Goal: Task Accomplishment & Management: Manage account settings

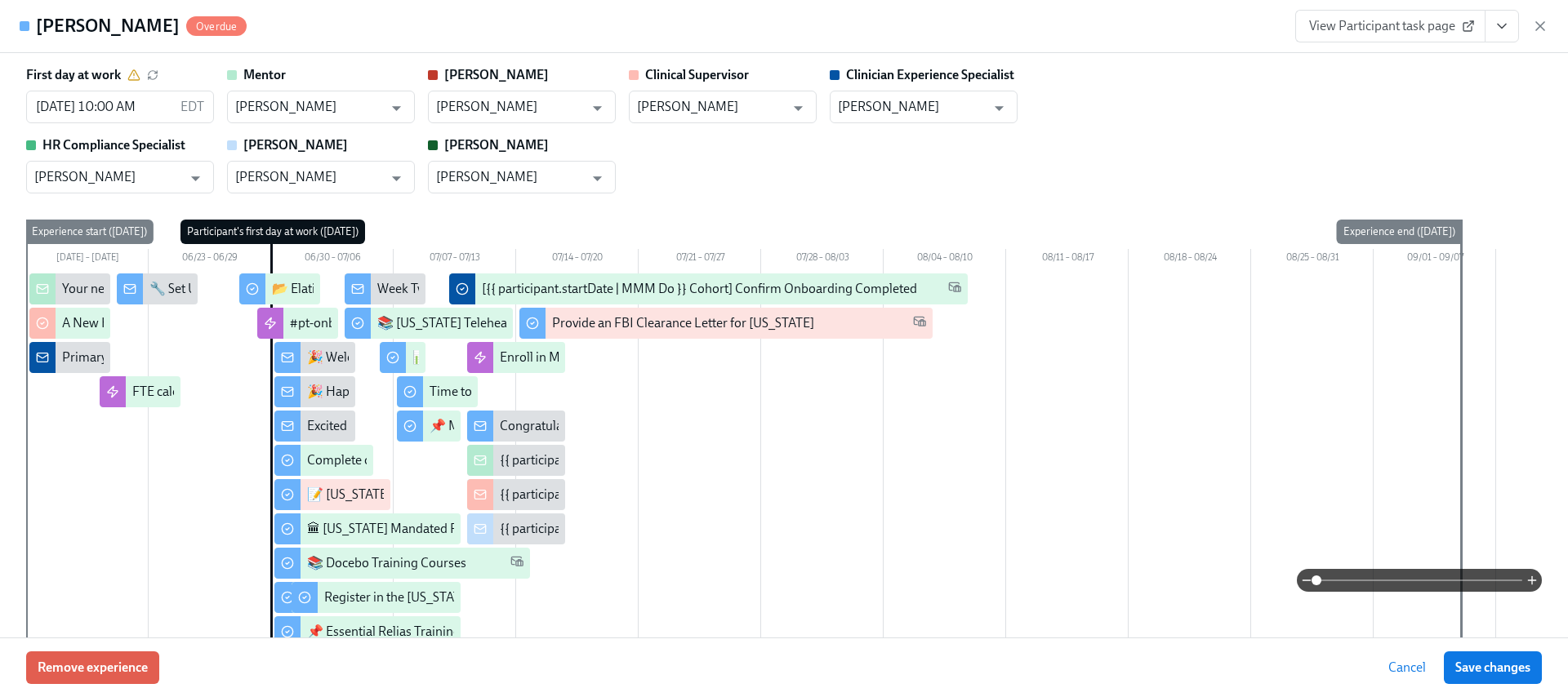
drag, startPoint x: 1542, startPoint y: 25, endPoint x: 1447, endPoint y: 0, distance: 98.2
click at [1543, 24] on icon "button" at bounding box center [1539, 26] width 16 height 16
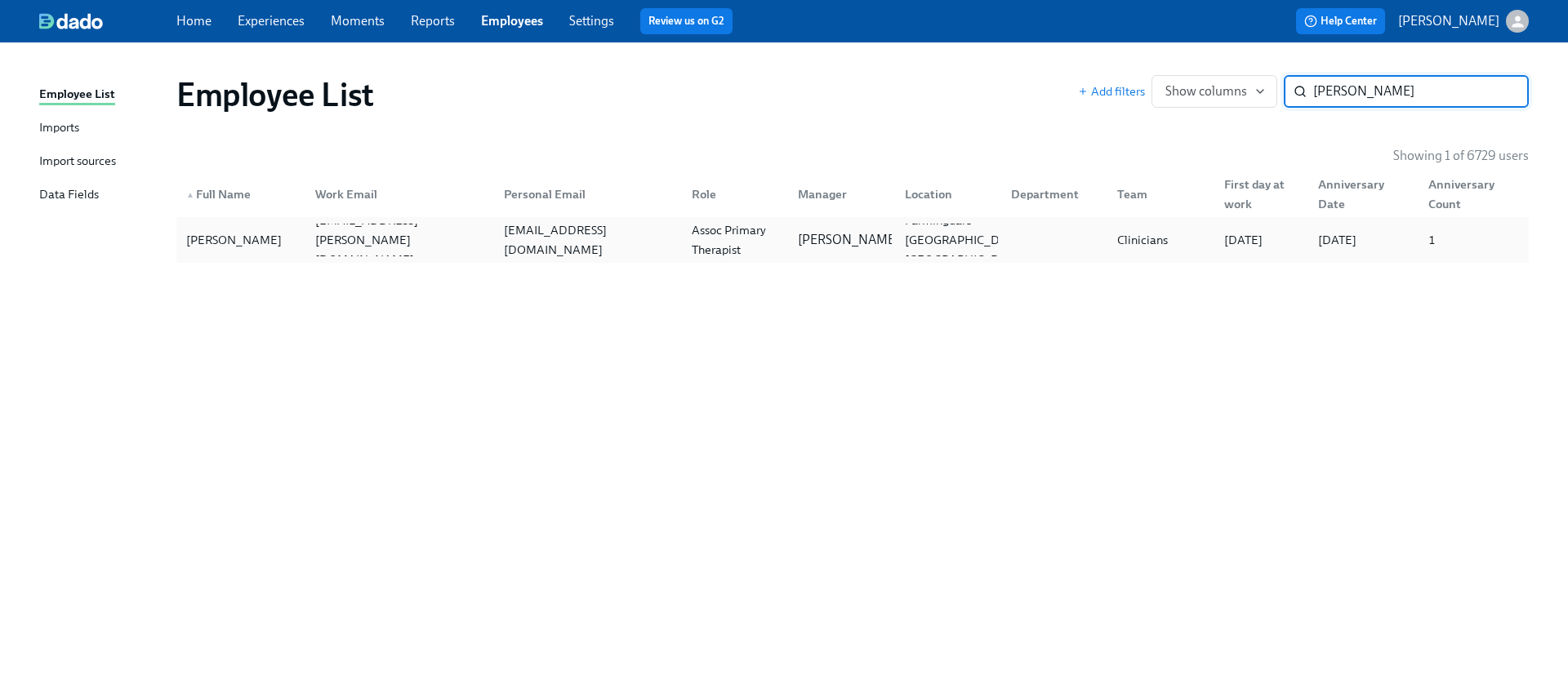
type input "wiecek"
click at [545, 226] on div "ewelina.wiecek705@gmail.com" at bounding box center [584, 240] width 188 height 32
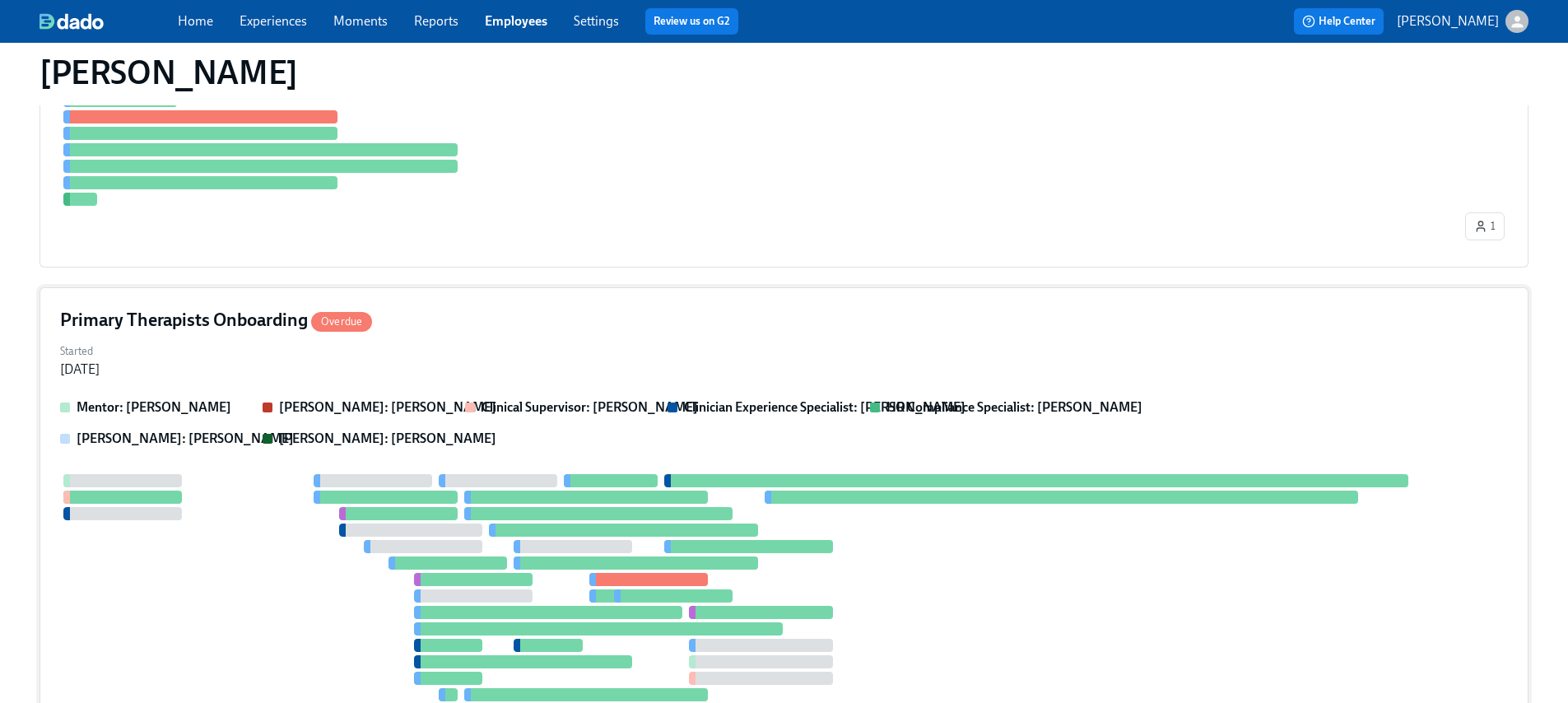
scroll to position [733, 0]
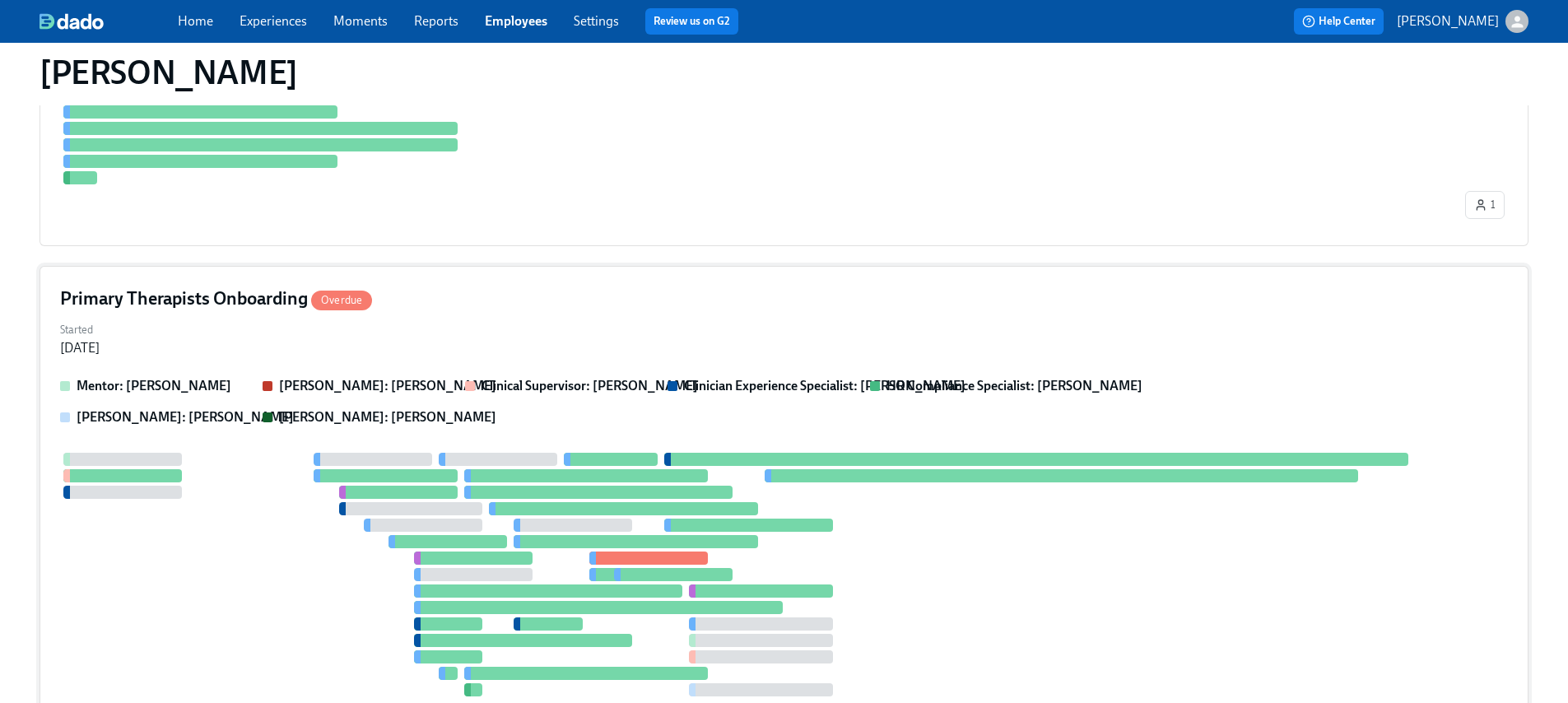
click at [477, 434] on div "Mentor: Kelly McSorley Clarissa: Clarissa Arellano Clinical Supervisor: Stephan…" at bounding box center [784, 557] width 1448 height 360
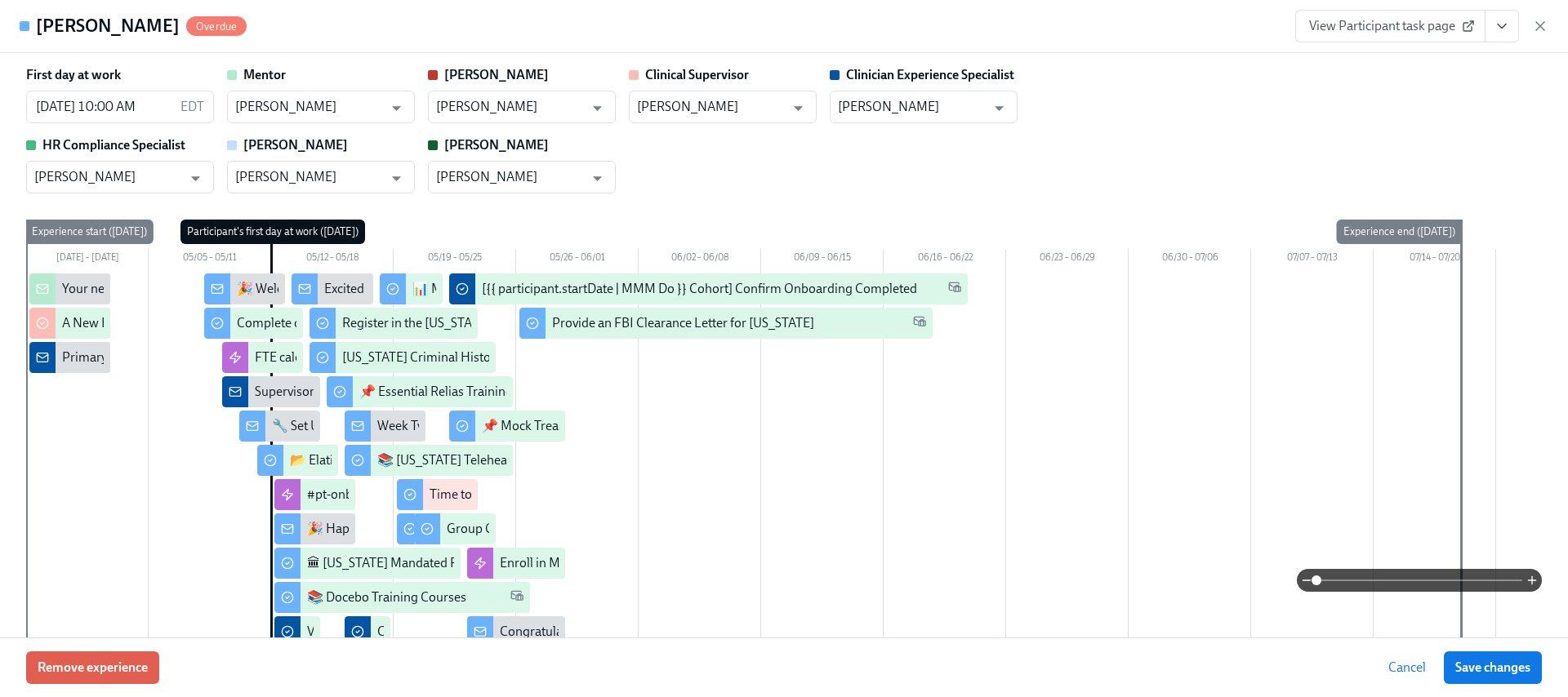
click at [1363, 26] on span "View Participant task page" at bounding box center [1390, 26] width 163 height 16
click at [1531, 23] on div "View Participant task page" at bounding box center [1421, 26] width 253 height 32
click at [1534, 26] on icon "button" at bounding box center [1539, 26] width 16 height 16
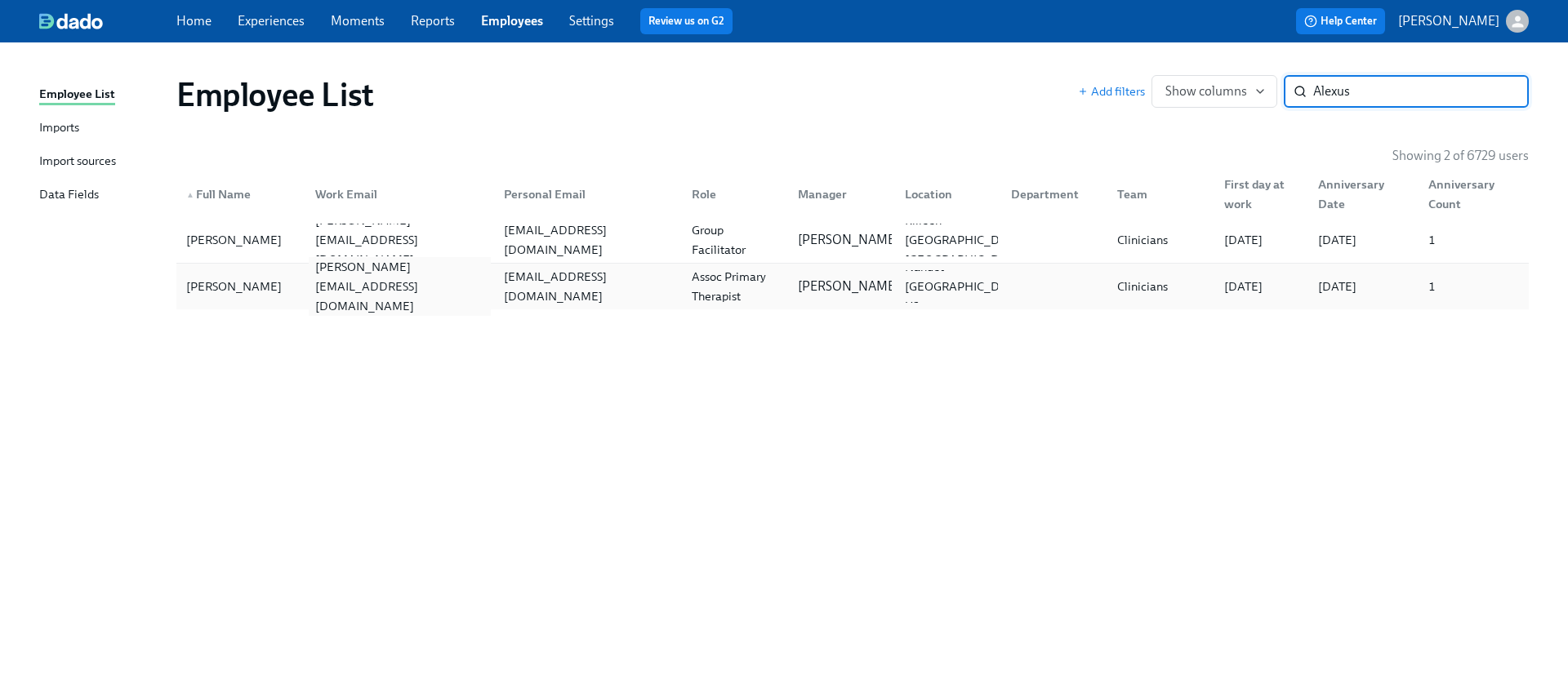
type input "Alexus"
click at [349, 277] on div "alexus.williams@charliehealth.com" at bounding box center [399, 287] width 181 height 59
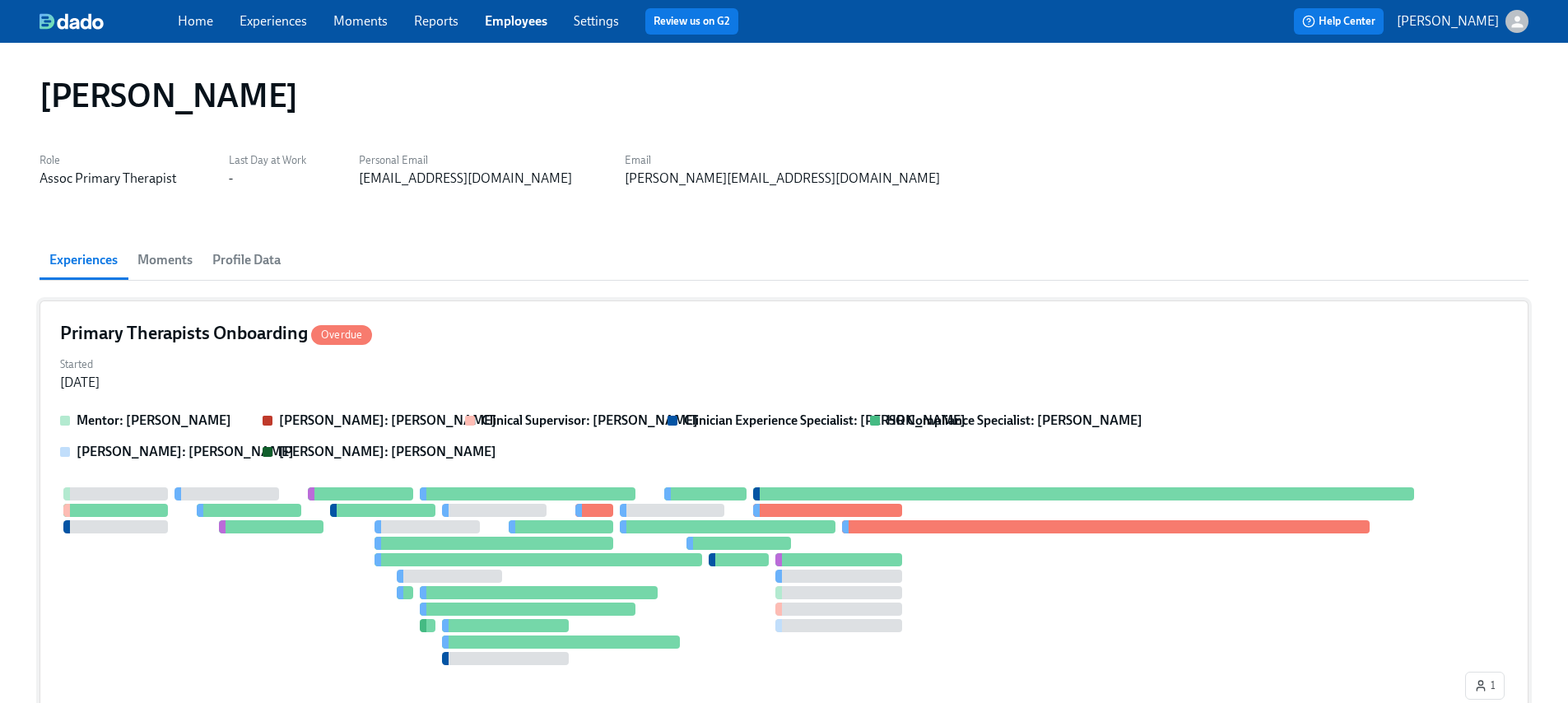
click at [579, 396] on div "Primary Therapists Onboarding Overdue Started Apr 24, 2025 Mentor: Lybi Westove…" at bounding box center [784, 514] width 1489 height 426
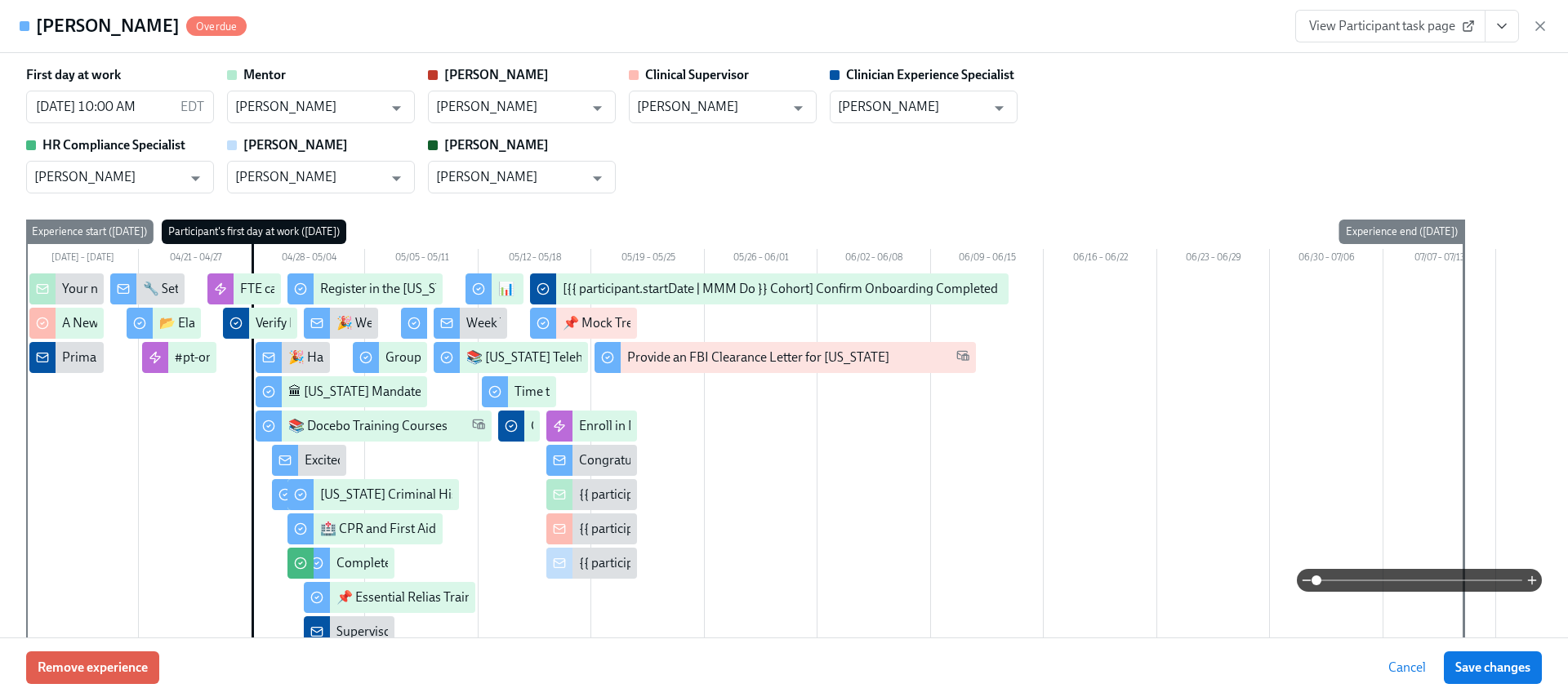
click at [1433, 14] on link "View Participant task page" at bounding box center [1390, 26] width 191 height 32
click at [1536, 24] on icon "button" at bounding box center [1539, 26] width 16 height 16
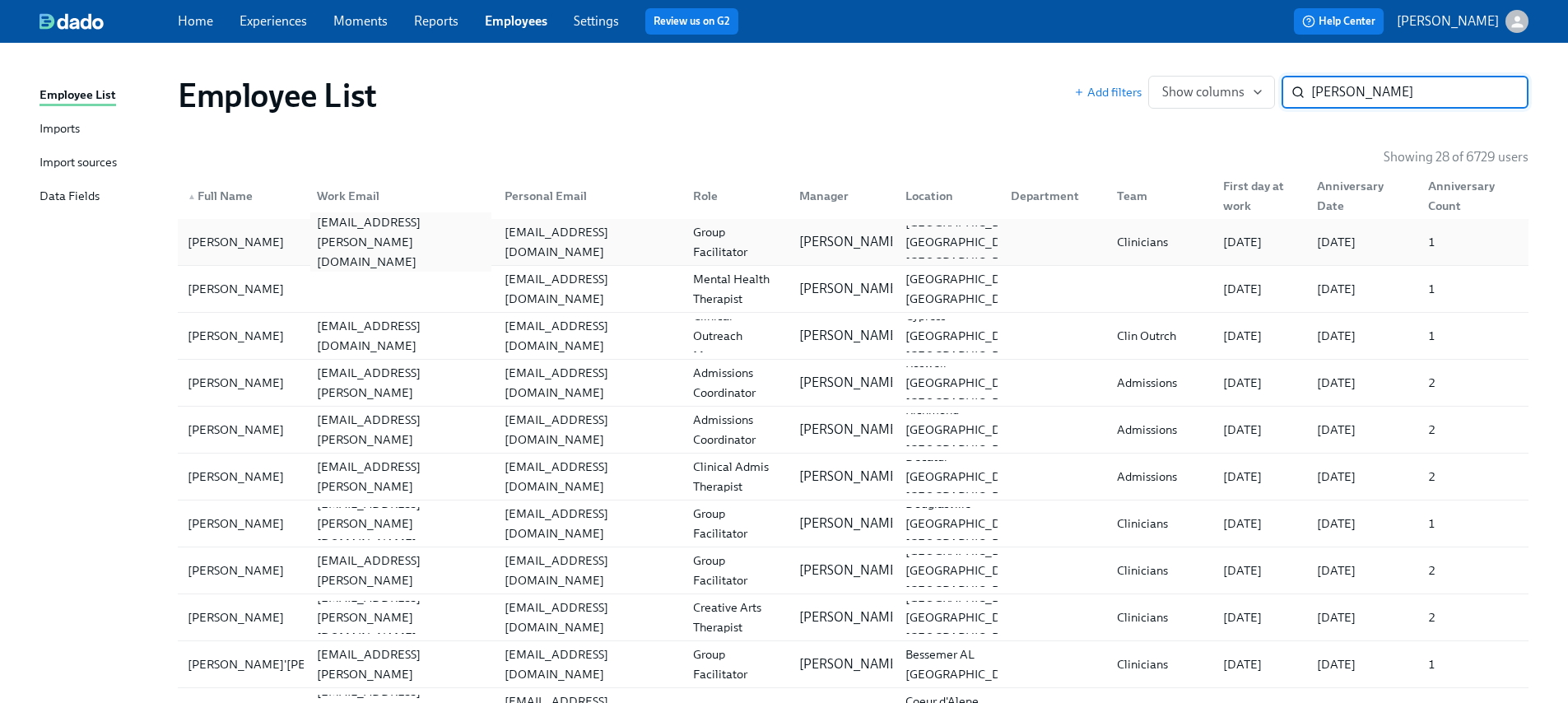
type input "Harris"
click at [377, 239] on div "abisinuola.harris@charliehealth.com" at bounding box center [400, 242] width 181 height 60
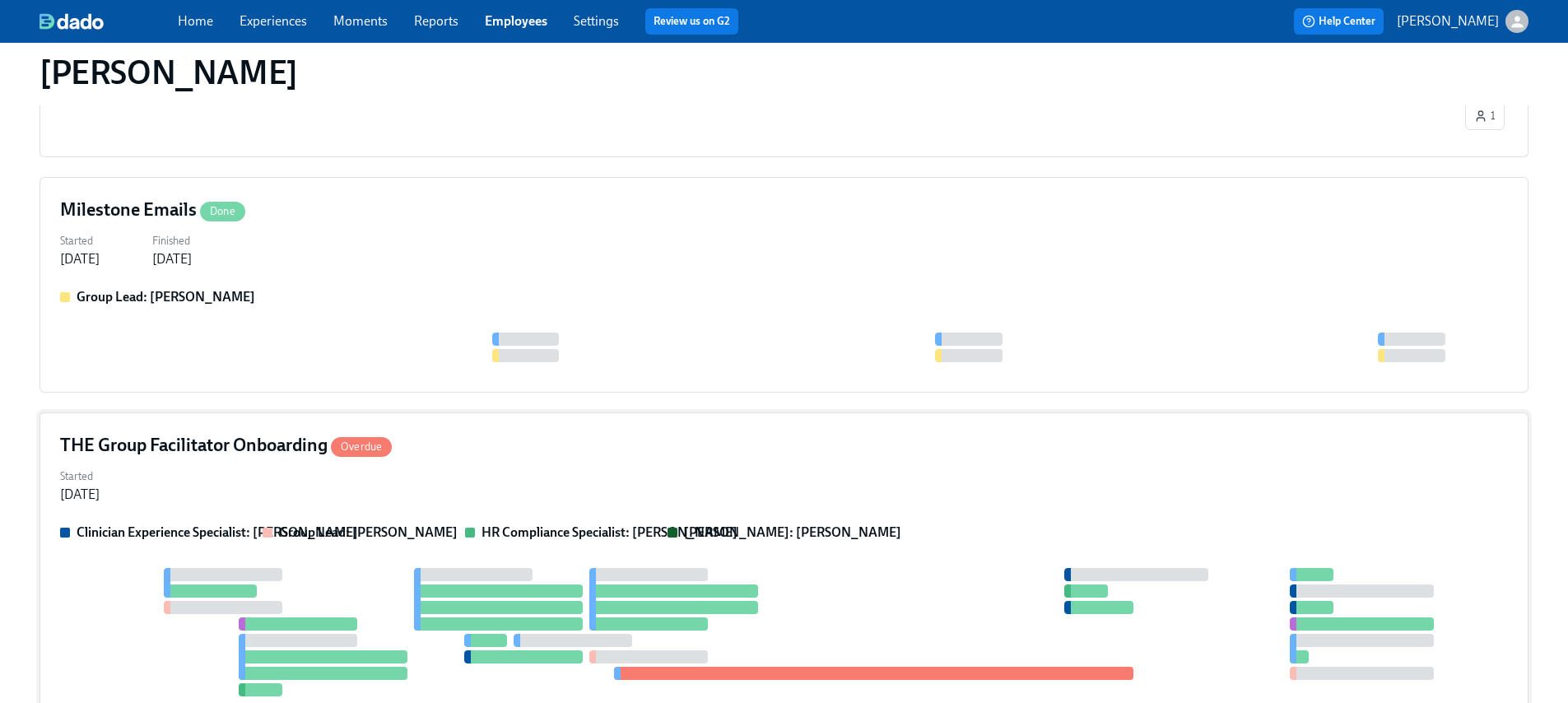
scroll to position [769, 0]
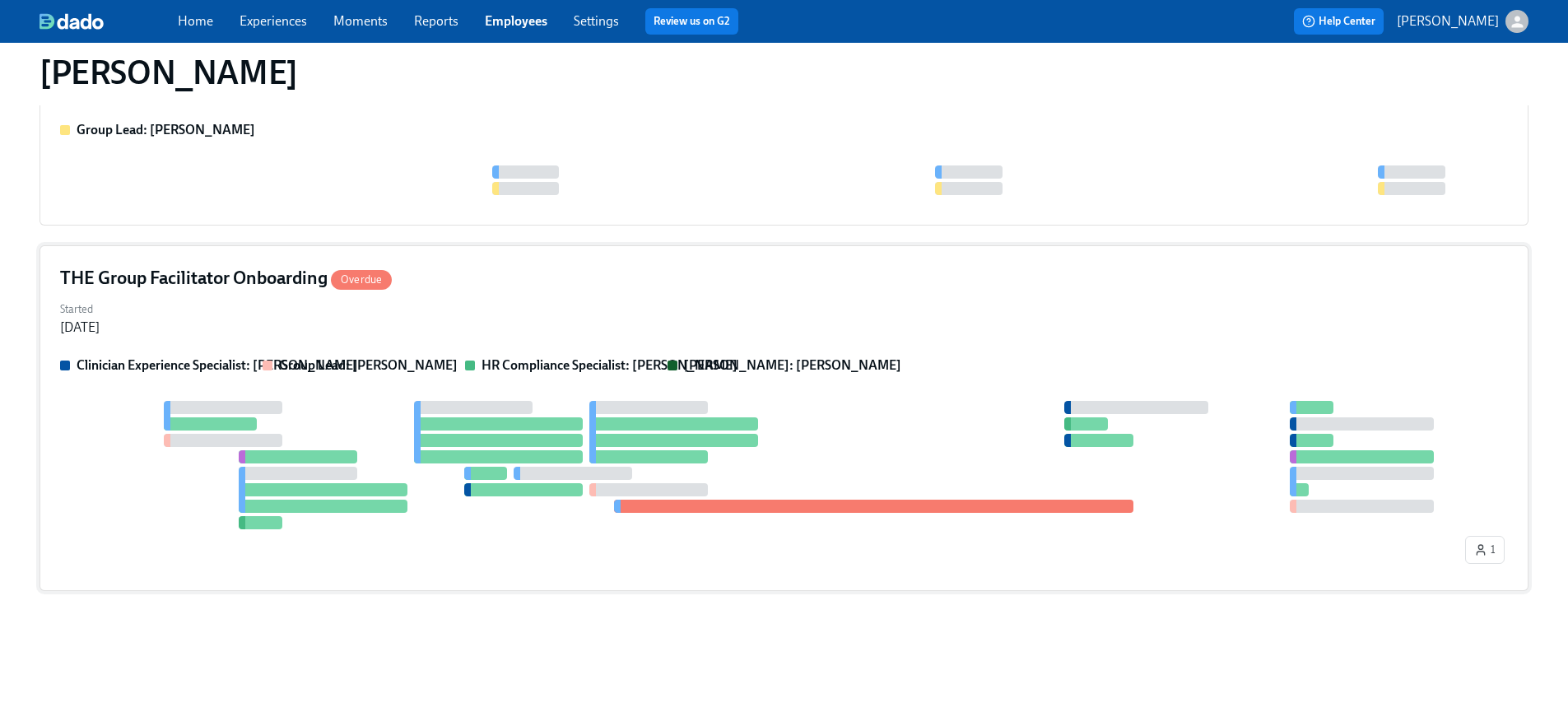
click at [484, 426] on div at bounding box center [498, 424] width 169 height 13
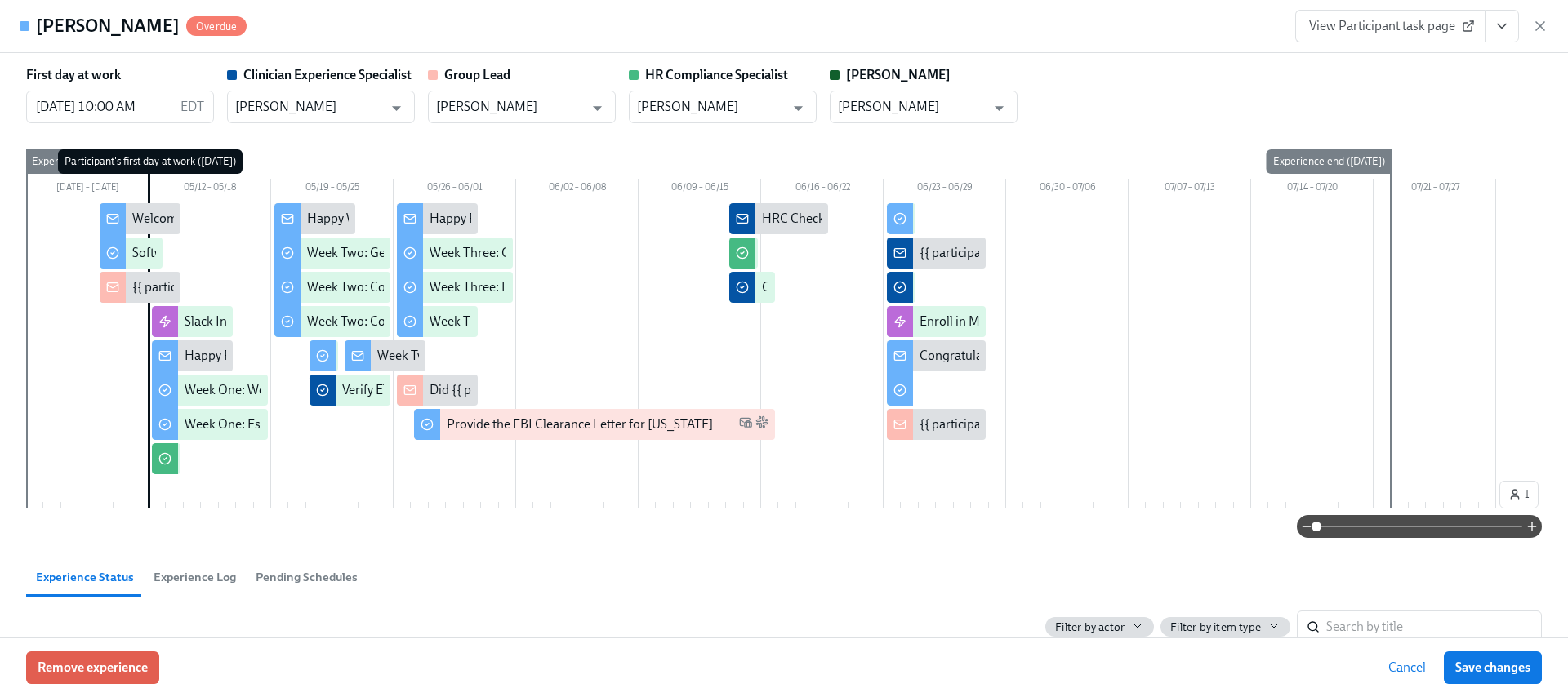
click at [1440, 22] on span "View Participant task page" at bounding box center [1390, 26] width 163 height 16
click at [1541, 23] on icon "button" at bounding box center [1539, 26] width 9 height 9
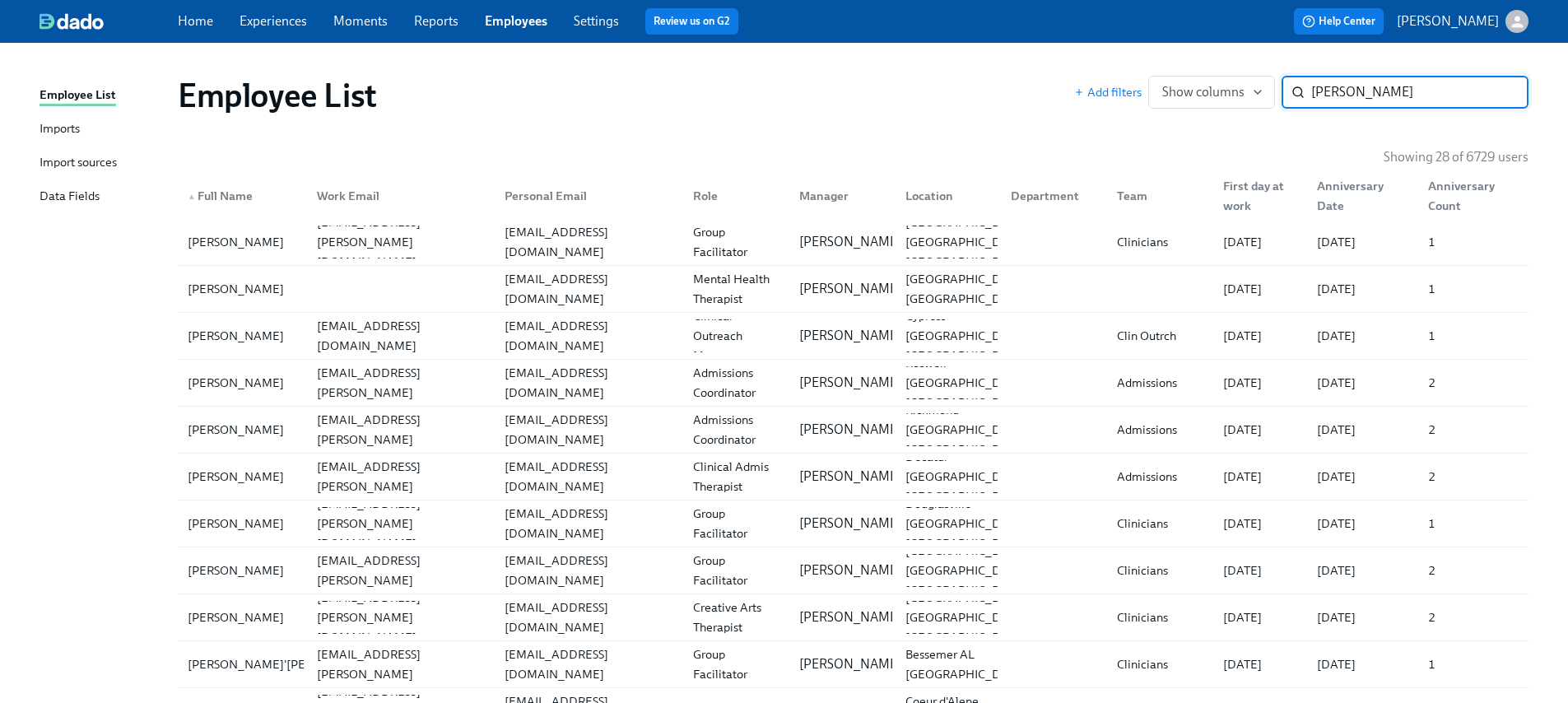
click at [1362, 98] on input "Harris" at bounding box center [1419, 92] width 217 height 33
click at [1360, 98] on input "Harris" at bounding box center [1419, 92] width 217 height 33
paste input "Reick"
type input "Reick"
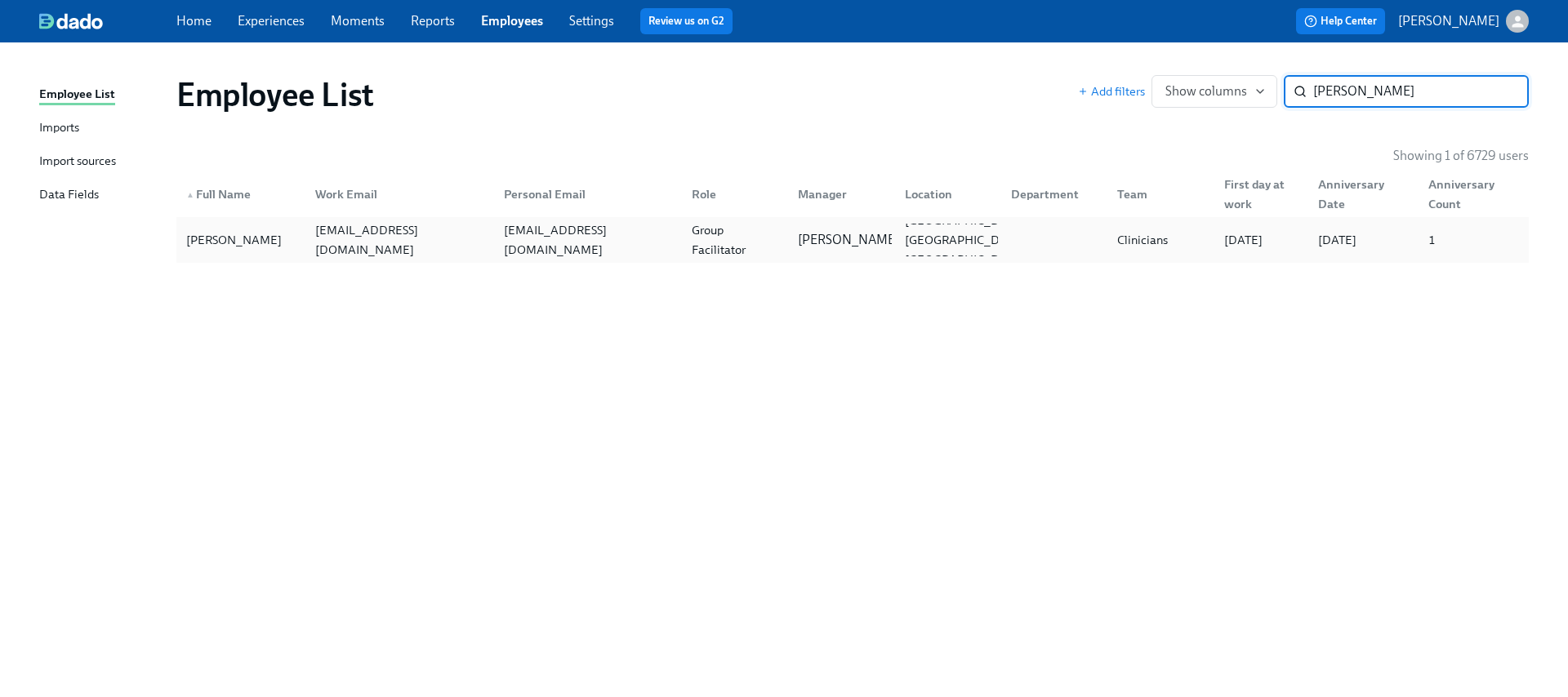
click at [369, 248] on div "alyanna.reickmitrisin@charliehealth.com" at bounding box center [399, 239] width 181 height 39
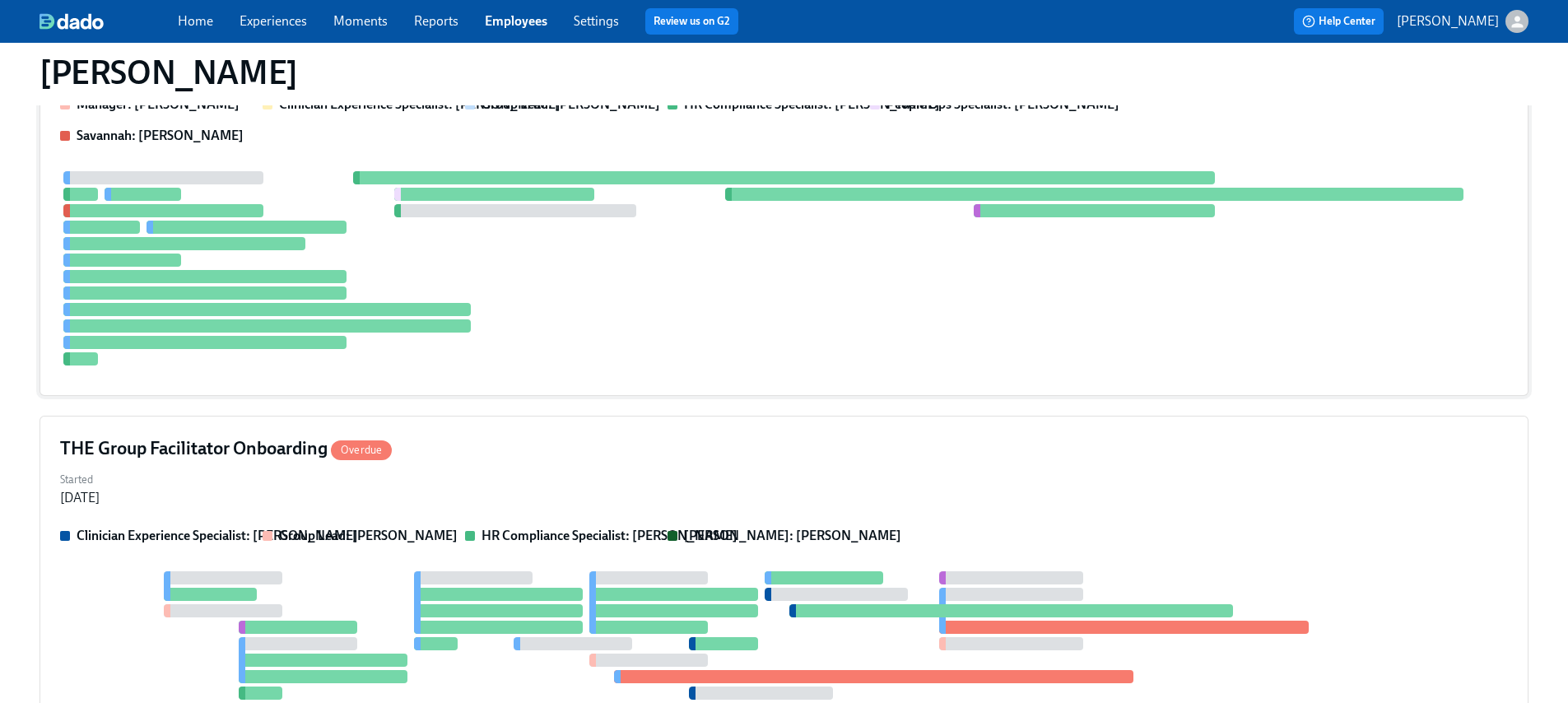
scroll to position [503, 0]
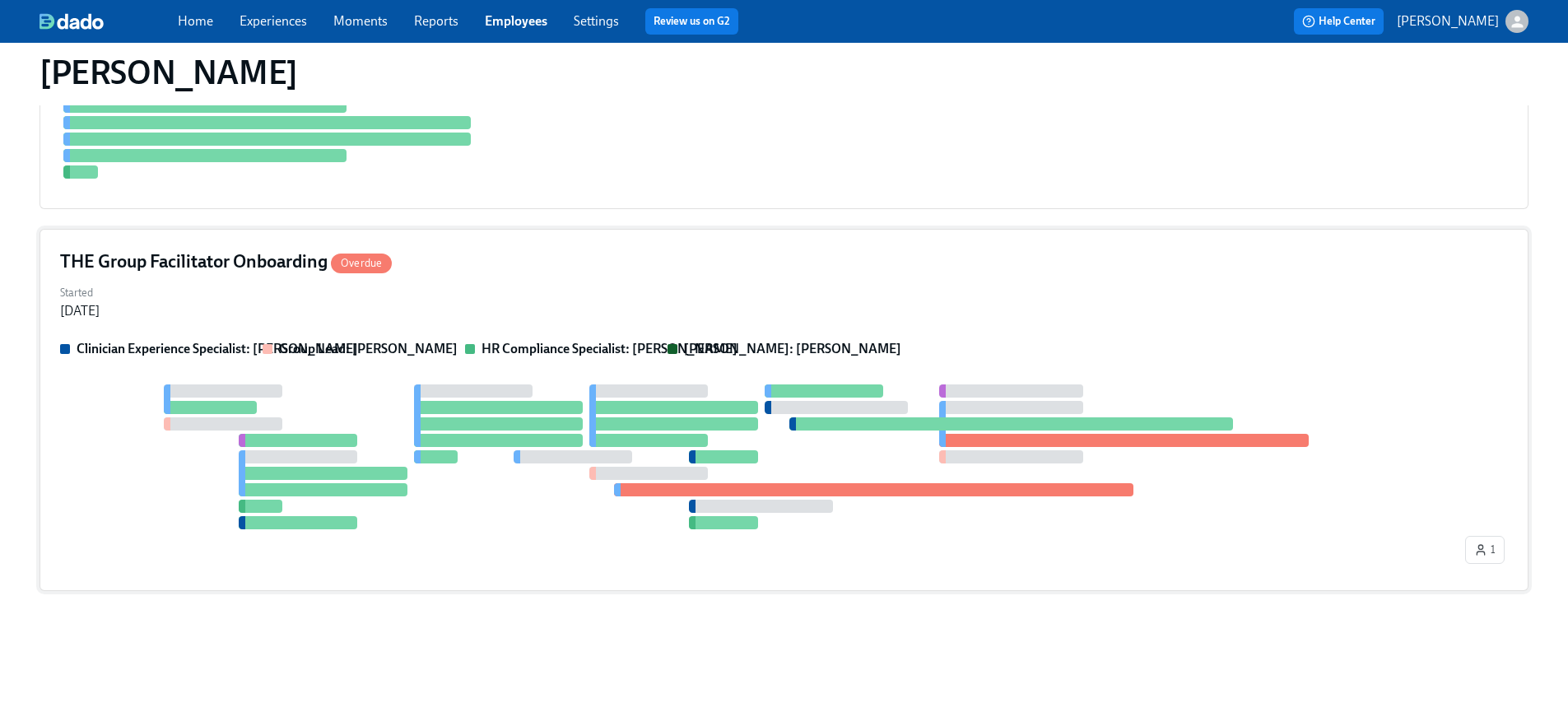
click at [476, 397] on div at bounding box center [472, 391] width 118 height 13
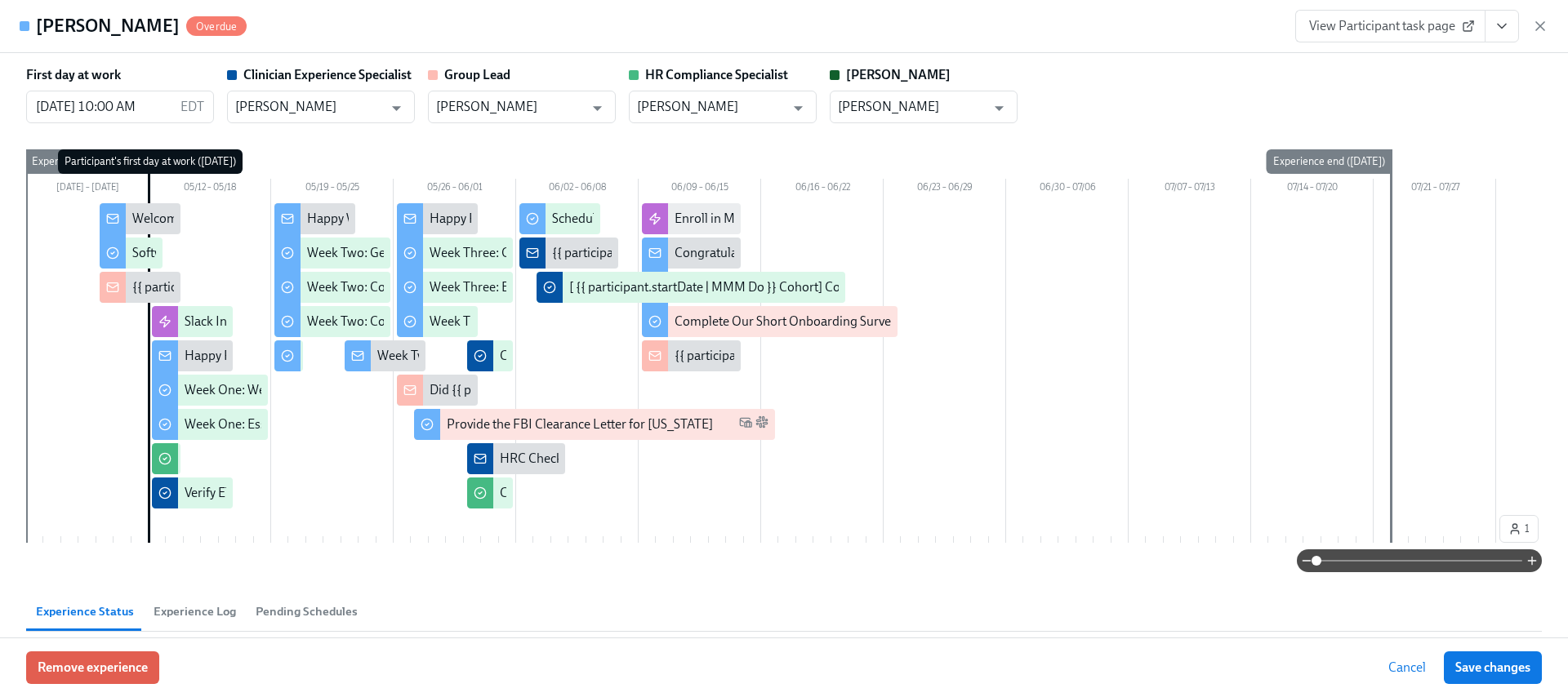
click at [1441, 26] on span "View Participant task page" at bounding box center [1390, 26] width 163 height 16
click at [1542, 23] on icon "button" at bounding box center [1539, 26] width 9 height 9
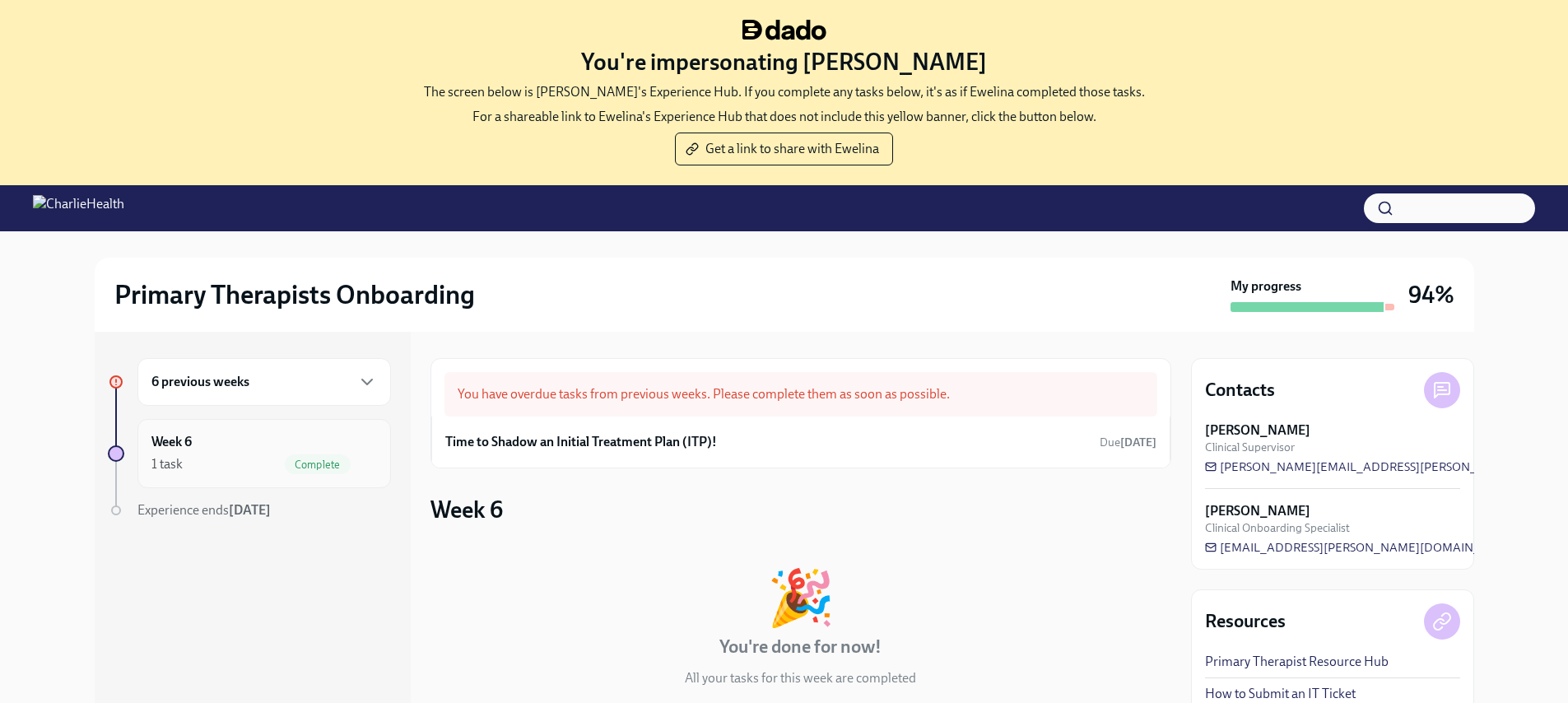
scroll to position [3, 0]
click at [240, 436] on div "Week 6 1 task Complete" at bounding box center [264, 453] width 226 height 41
click at [156, 470] on div "1 task" at bounding box center [167, 464] width 32 height 18
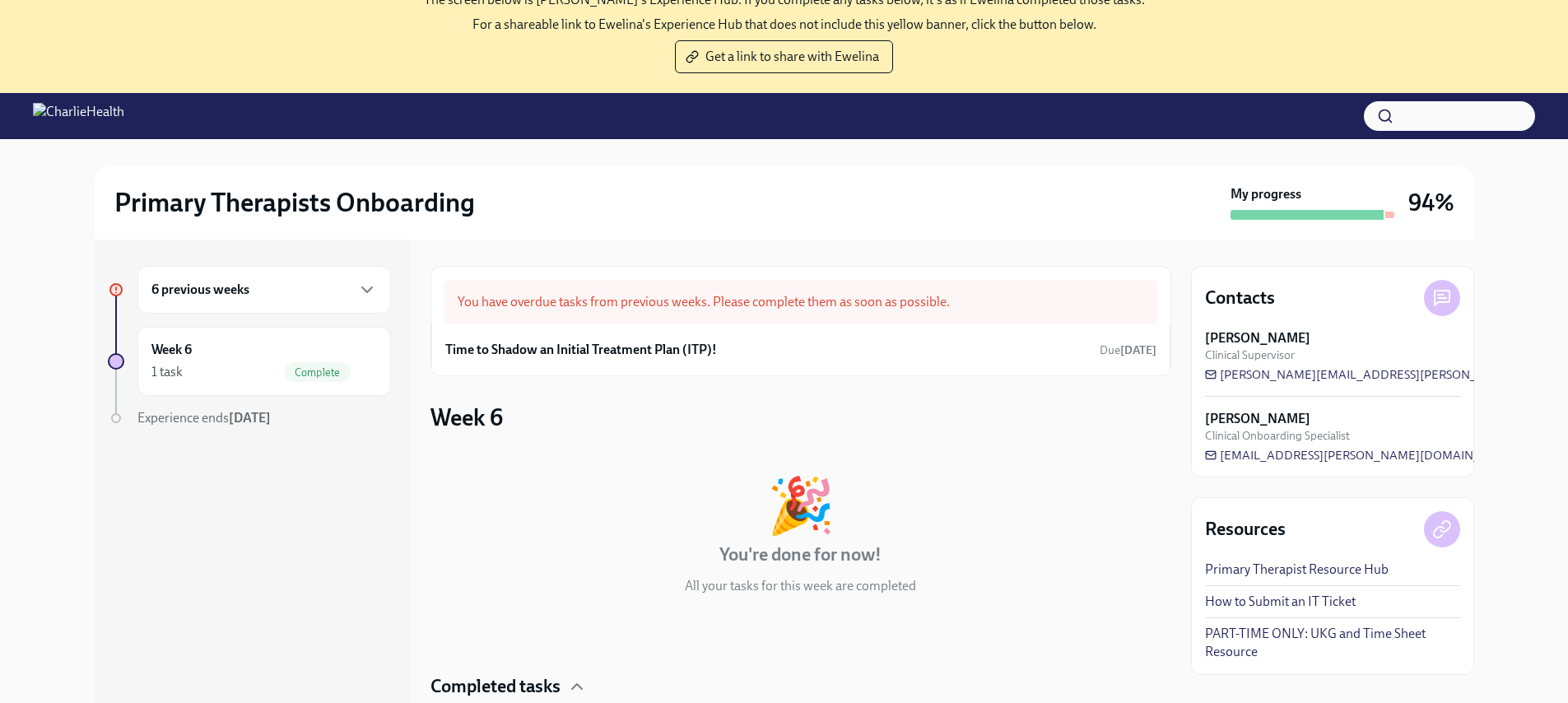
scroll to position [169, 0]
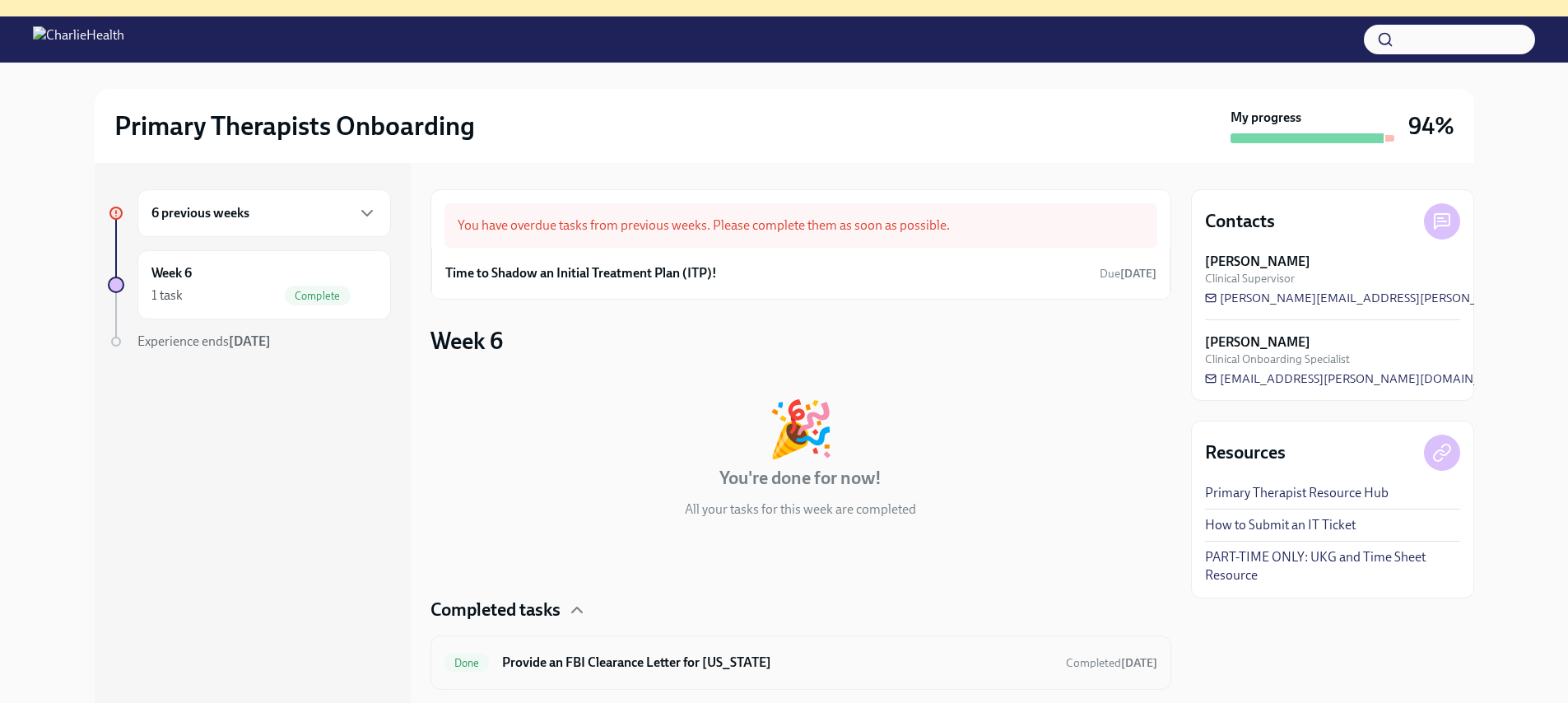
click at [715, 647] on div "Done Provide an FBI Clearance Letter for Pennsylvania Completed Jun 19th" at bounding box center [800, 663] width 740 height 55
click at [673, 666] on h6 "Provide an FBI Clearance Letter for Pennsylvania" at bounding box center [777, 663] width 550 height 18
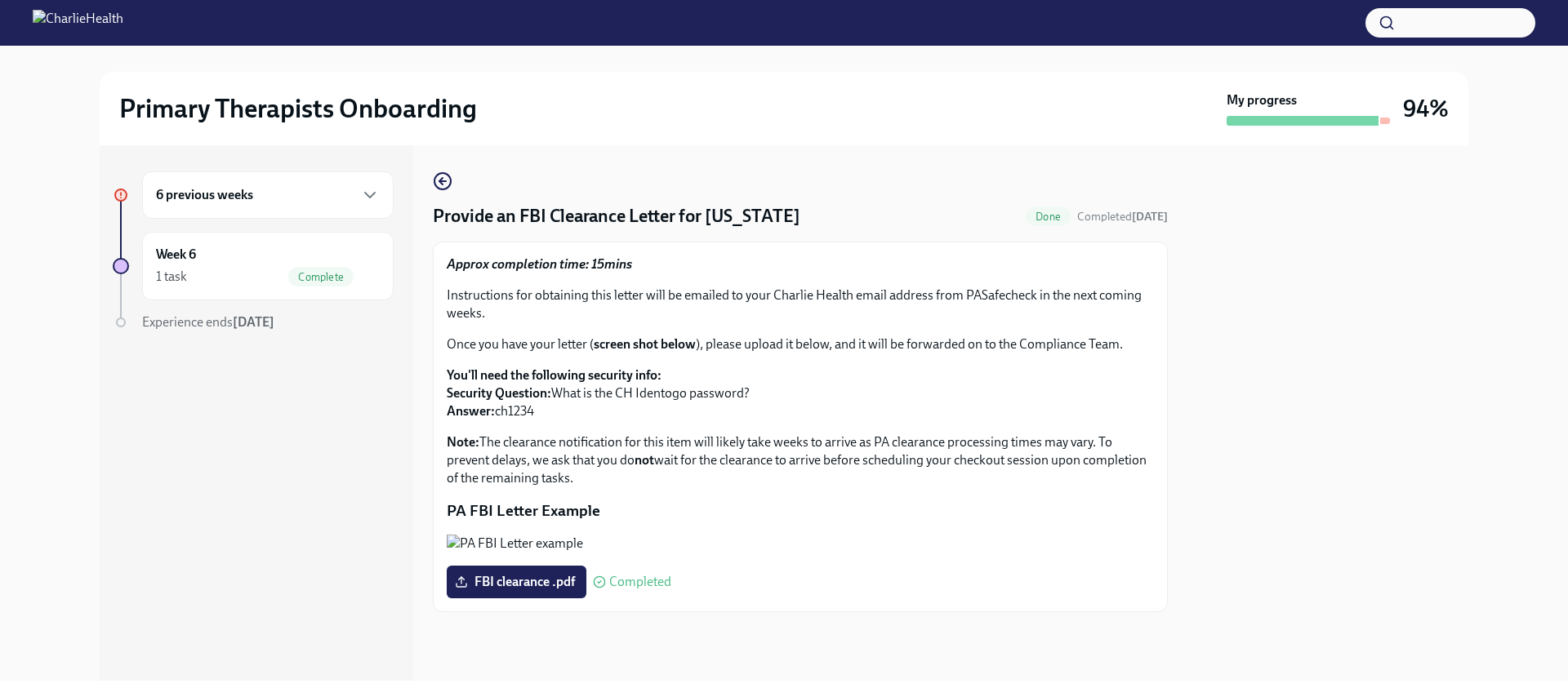
scroll to position [16, 0]
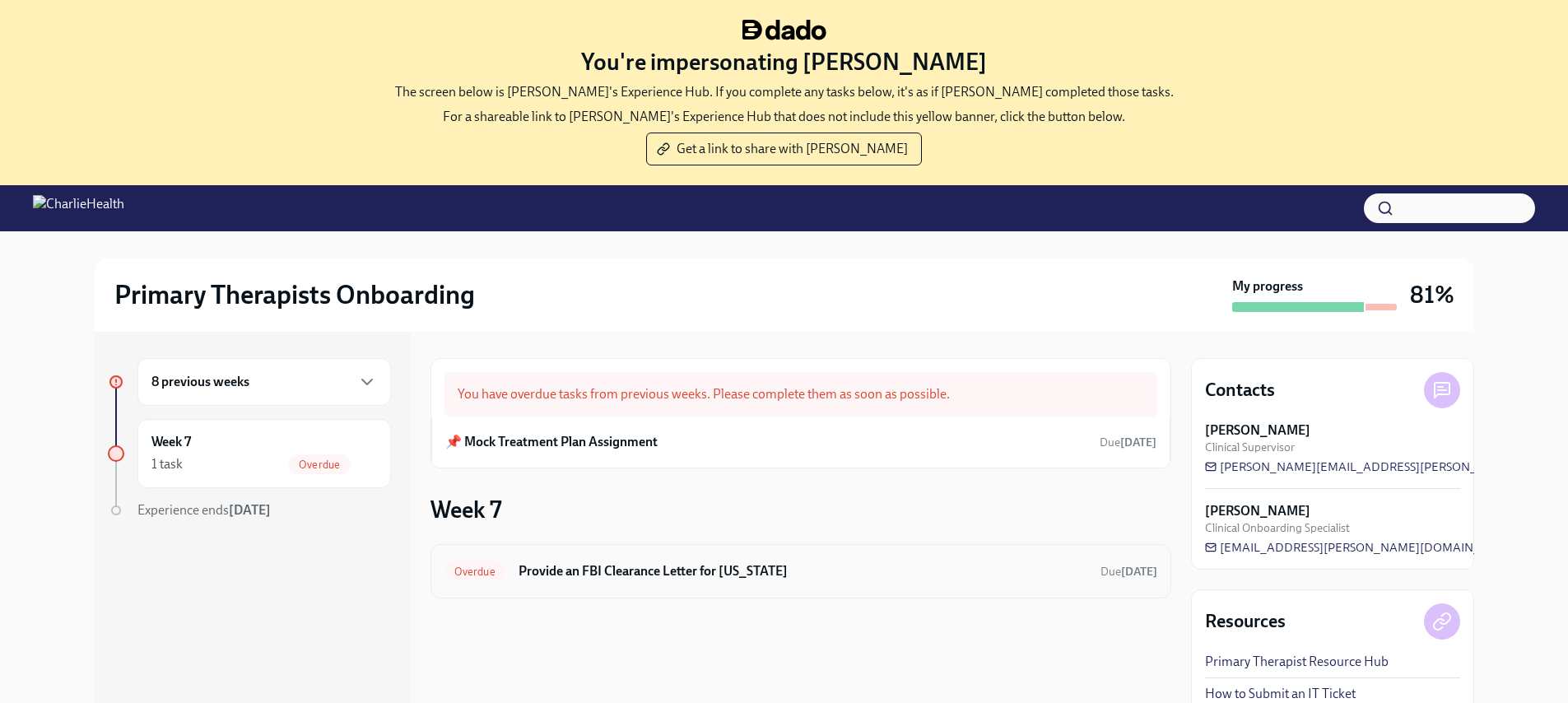
click at [663, 573] on h6 "Provide an FBI Clearance Letter for [US_STATE]" at bounding box center [803, 570] width 568 height 18
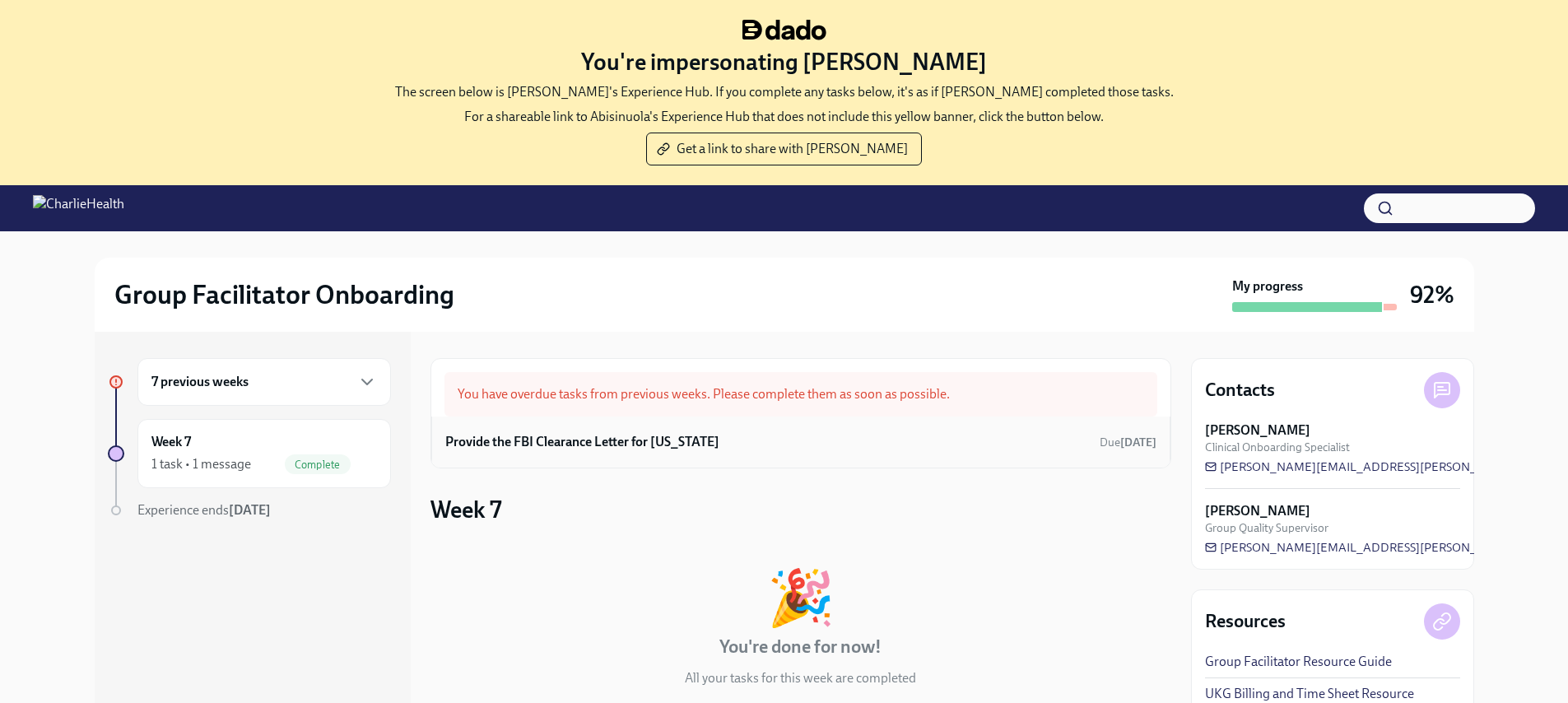
click at [719, 448] on h6 "Provide the FBI Clearance Letter for [US_STATE]" at bounding box center [582, 442] width 274 height 18
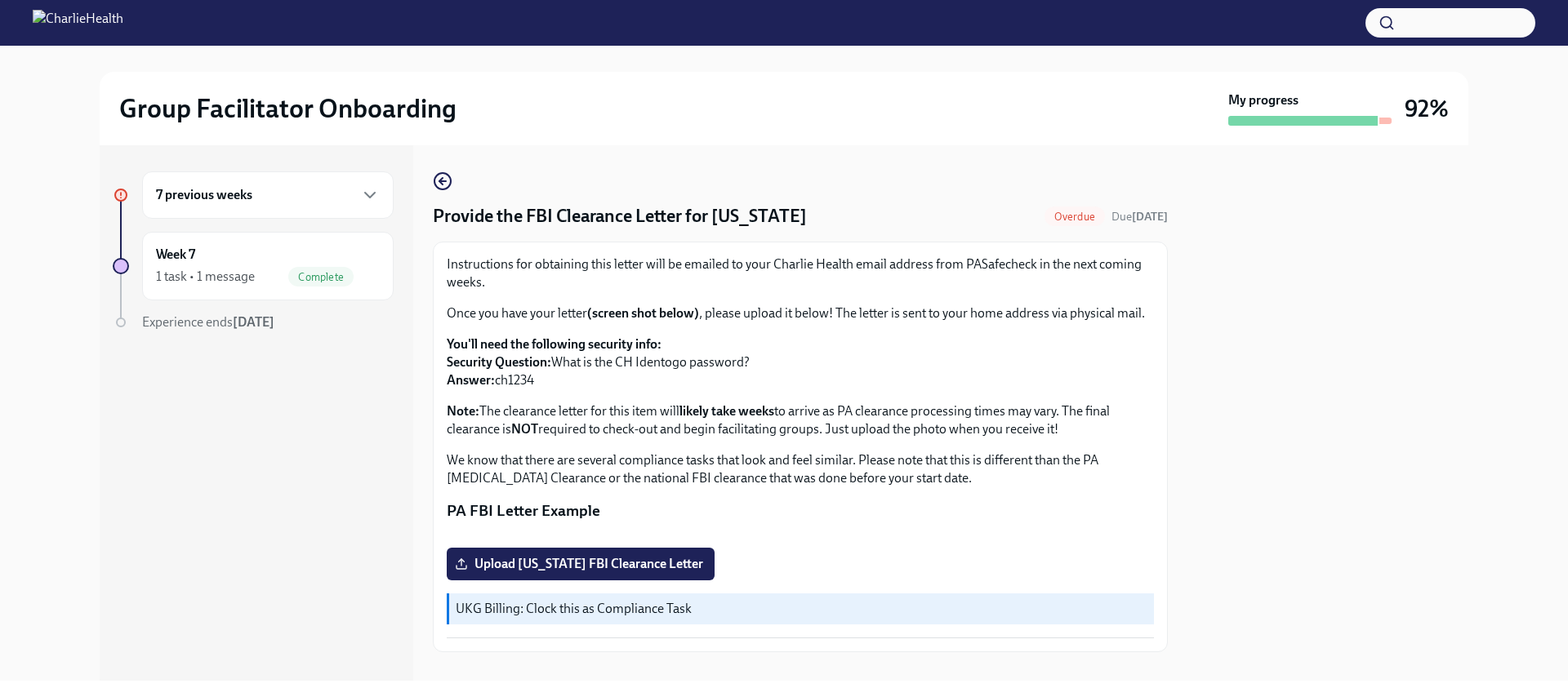
click at [940, 93] on div "Group Facilitator Onboarding" at bounding box center [670, 109] width 1102 height 32
click at [434, 183] on circle "button" at bounding box center [442, 181] width 16 height 16
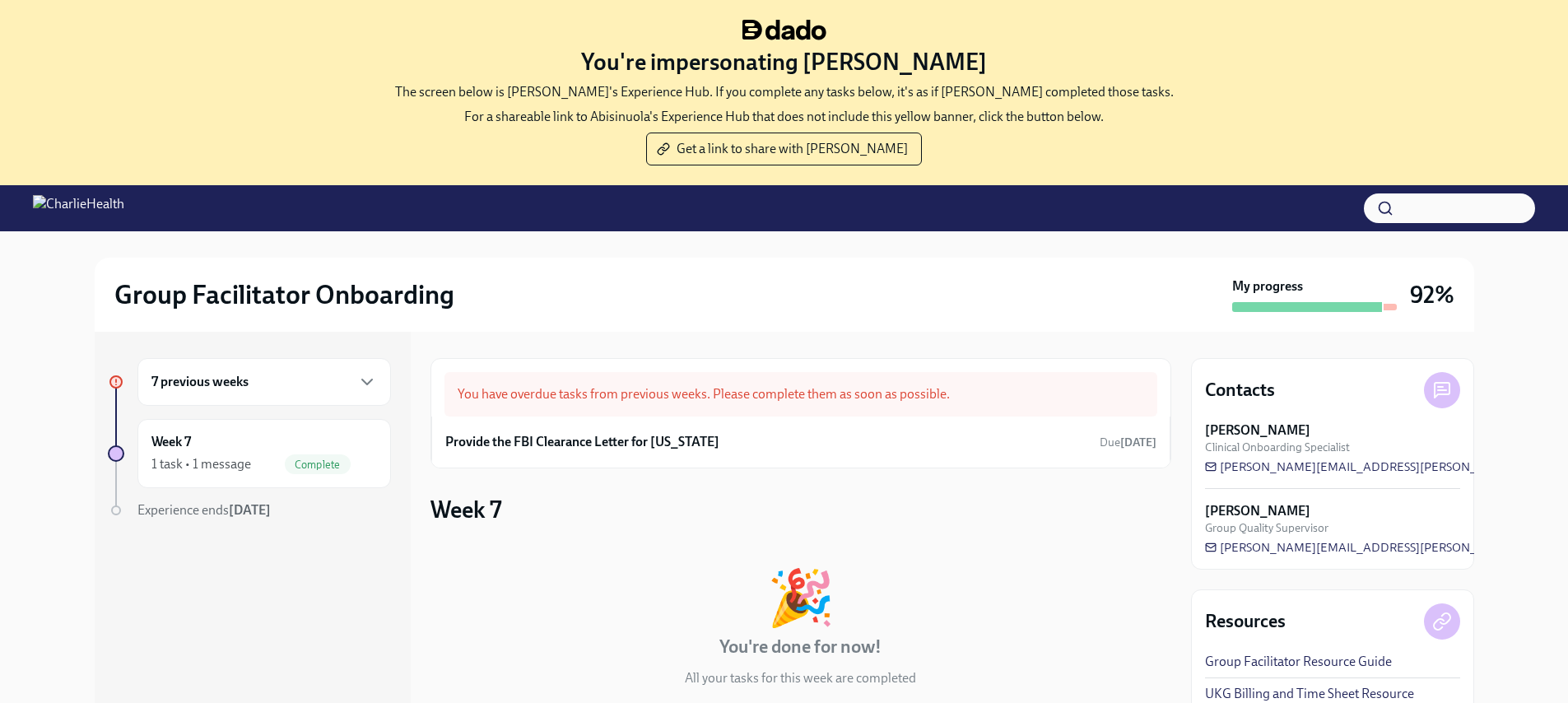
scroll to position [3, 0]
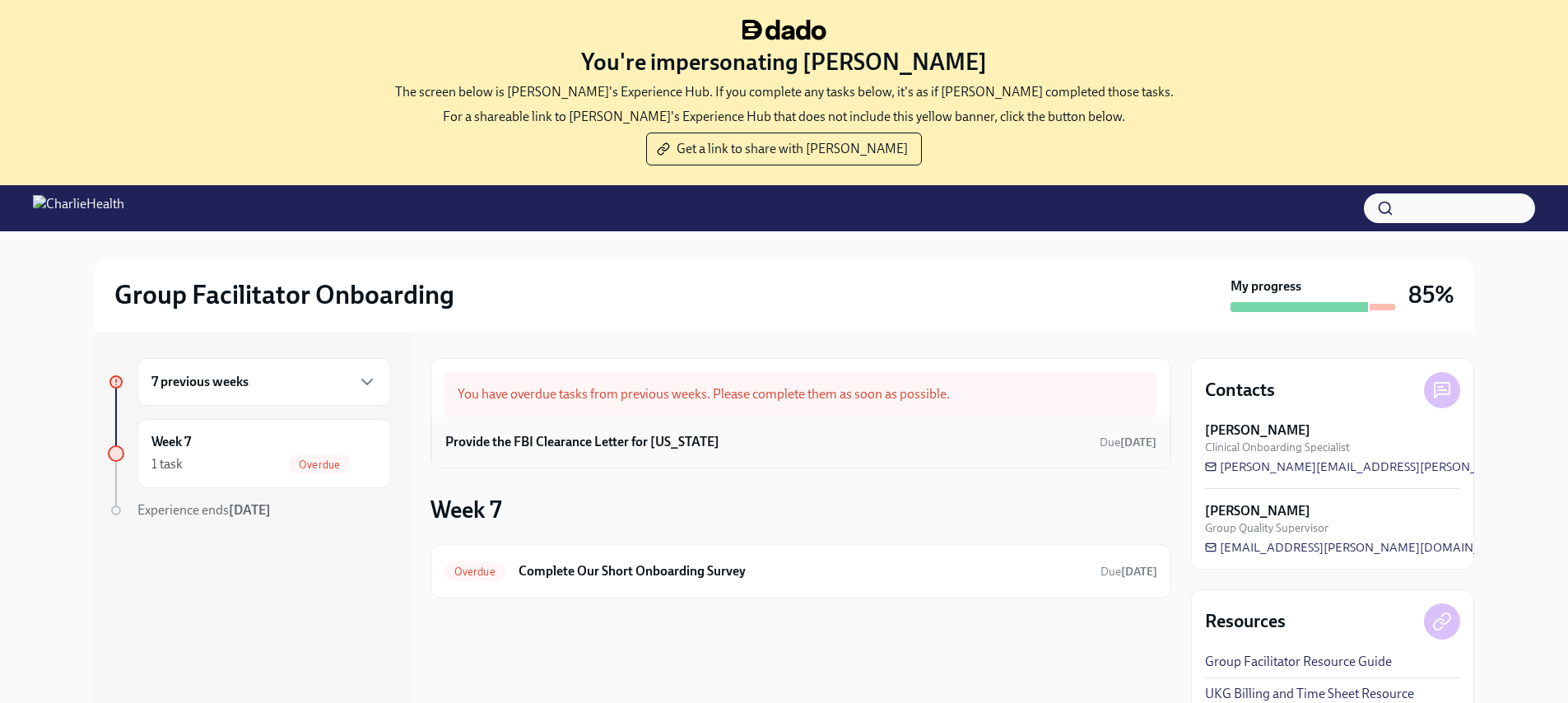
click at [810, 425] on div "Provide the FBI Clearance Letter for [US_STATE] Due [DATE]" at bounding box center [801, 442] width 739 height 51
click at [754, 457] on div "Provide the FBI Clearance Letter for [US_STATE] Due [DATE]" at bounding box center [801, 442] width 739 height 51
click at [588, 442] on h6 "Provide the FBI Clearance Letter for [US_STATE]" at bounding box center [582, 442] width 274 height 18
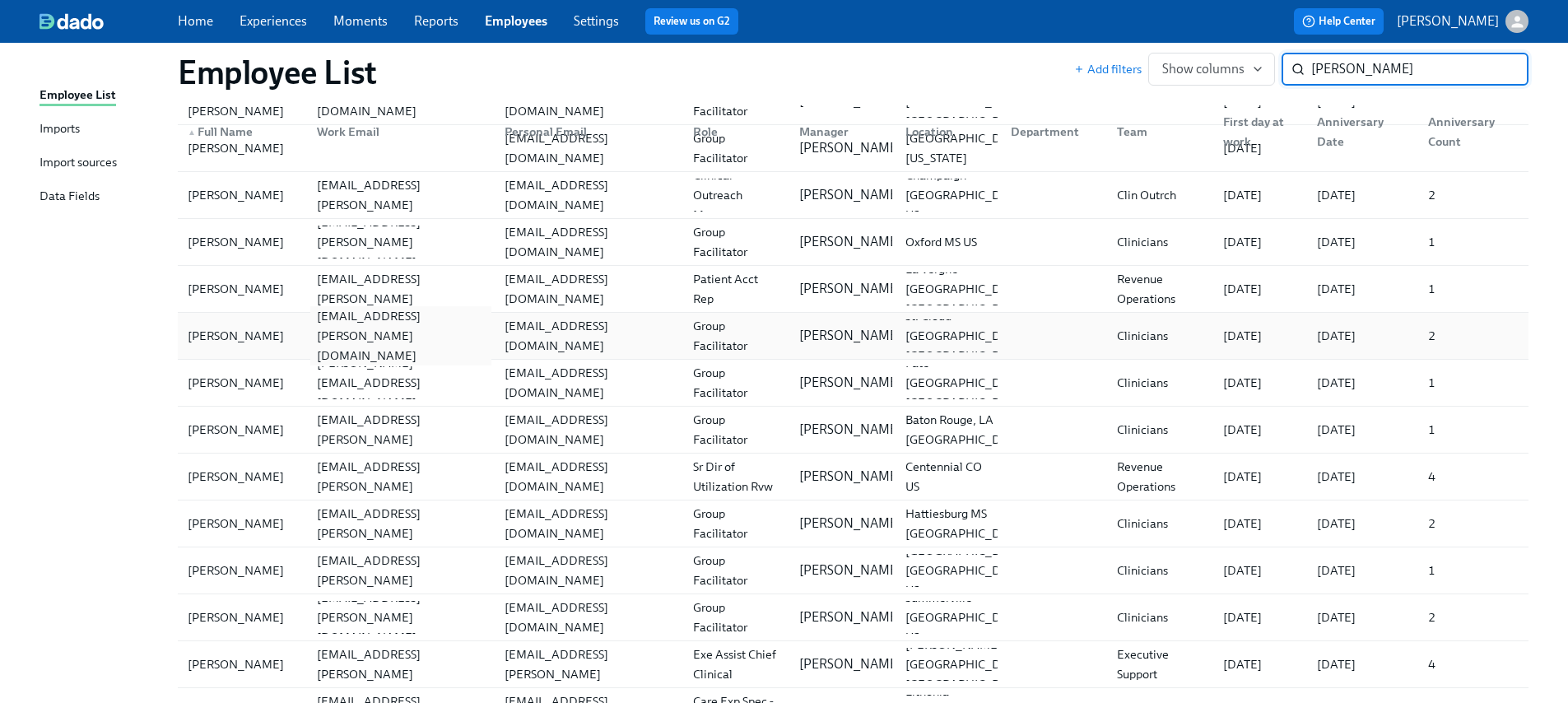
scroll to position [645, 0]
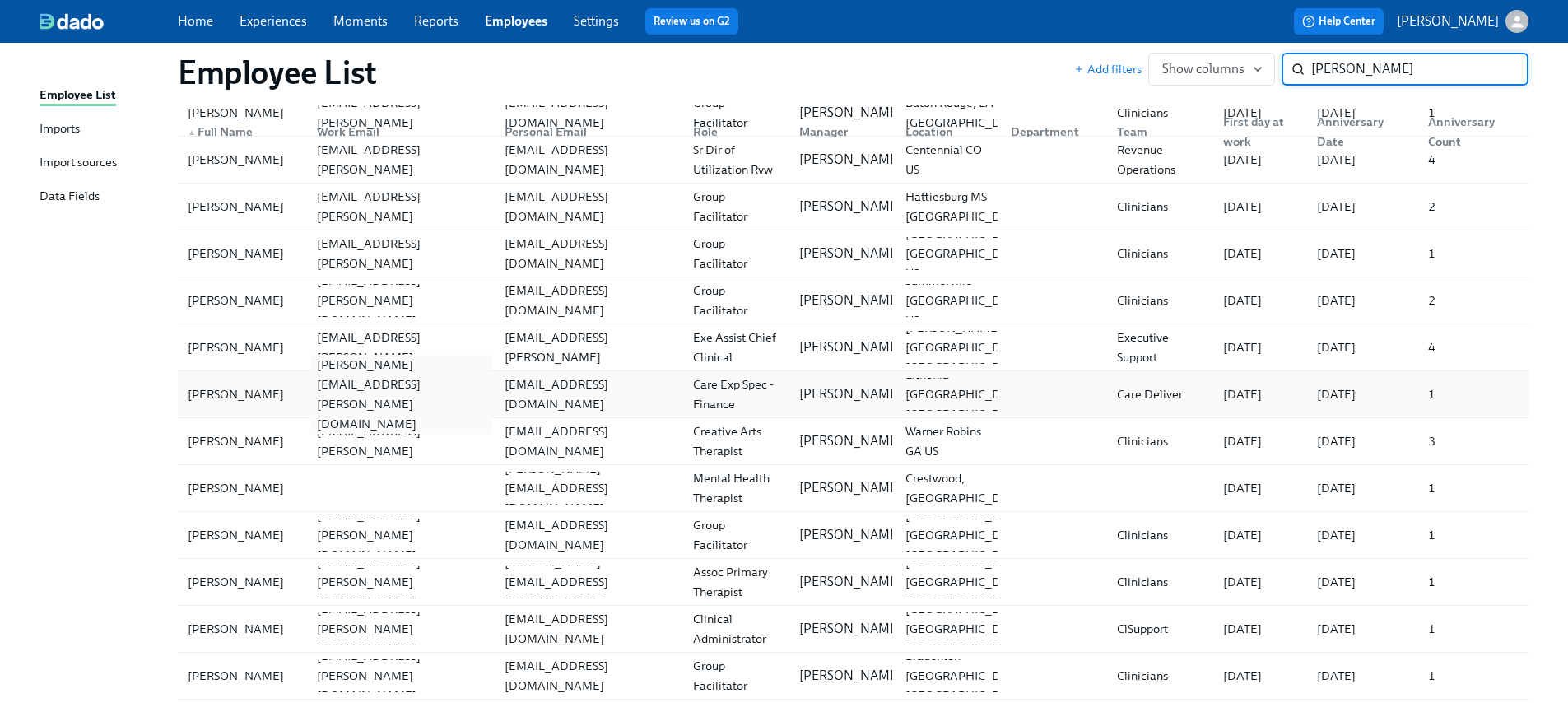
type input "jones"
click at [333, 399] on div "dandra.jones@charliehealth.com" at bounding box center [400, 394] width 181 height 79
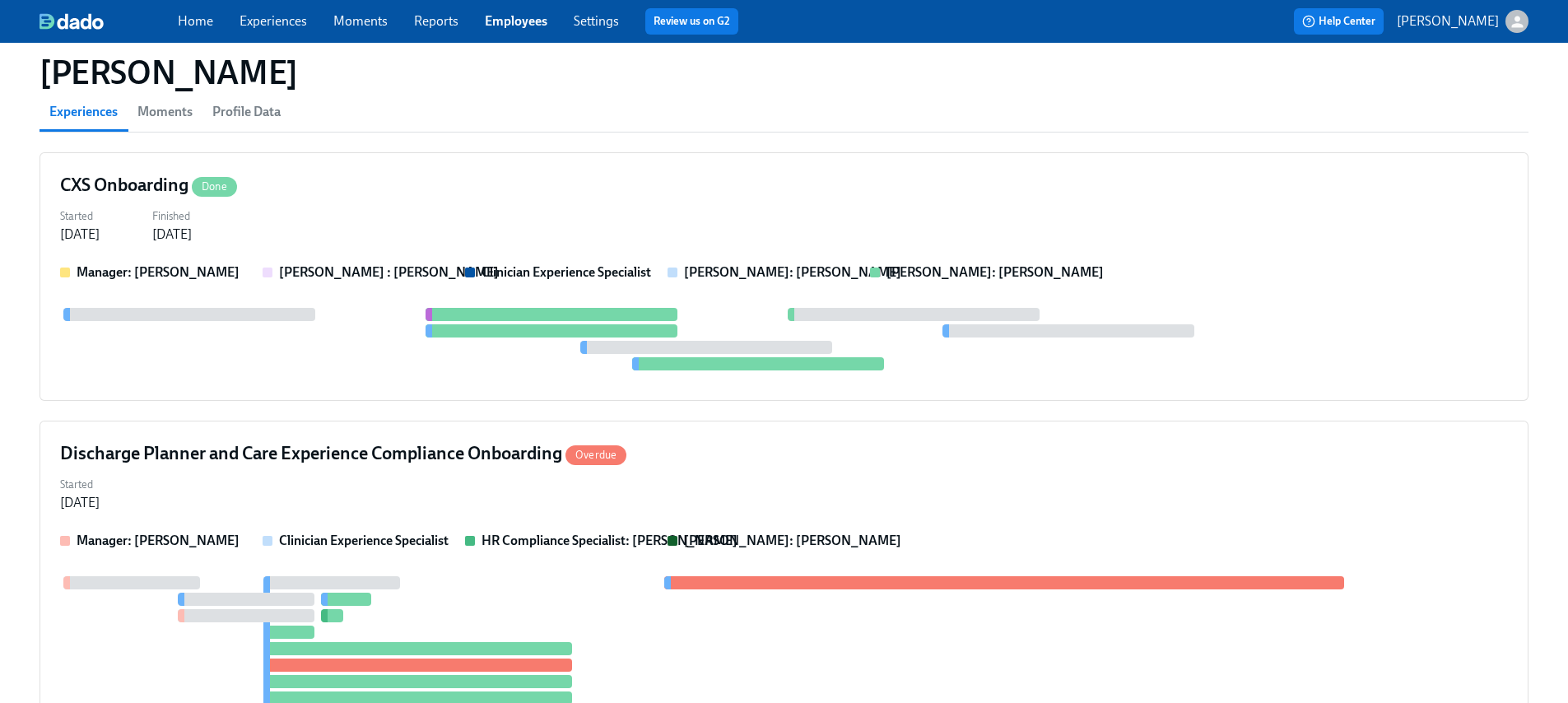
scroll to position [222, 0]
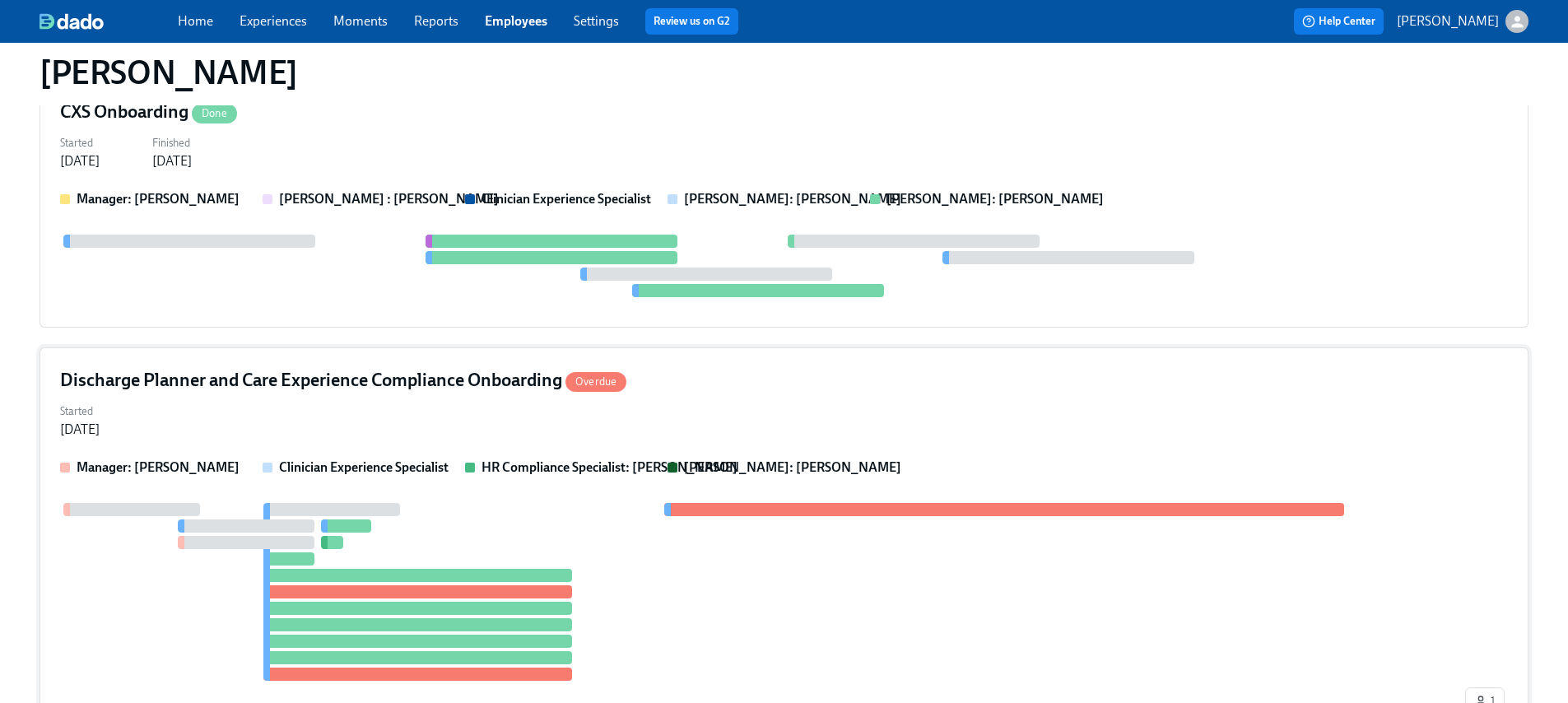
click at [476, 464] on div "HR Compliance Specialist: [PERSON_NAME]" at bounding box center [559, 467] width 189 height 18
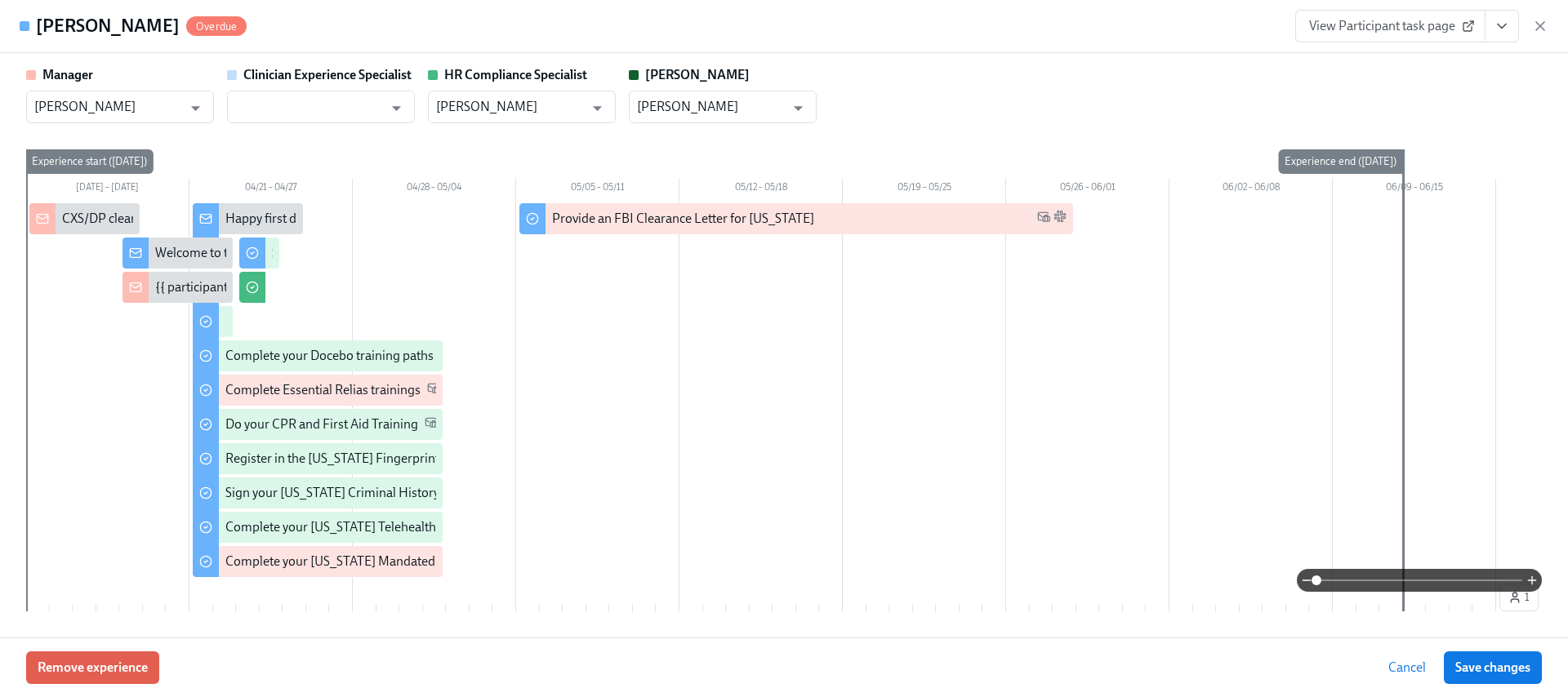
click at [1388, 30] on span "View Participant task page" at bounding box center [1390, 26] width 163 height 16
click at [1536, 23] on icon "button" at bounding box center [1539, 26] width 16 height 16
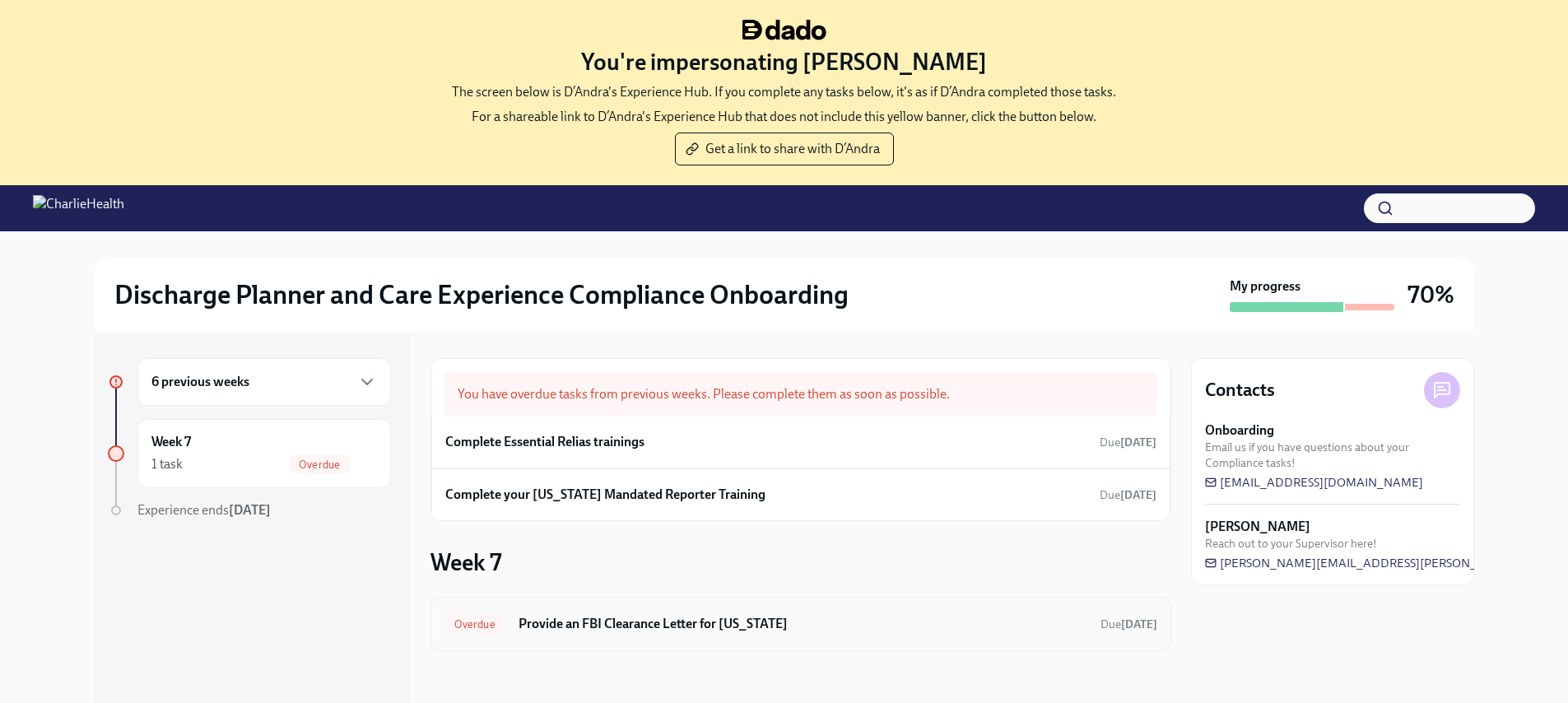
click at [579, 628] on h6 "Provide an FBI Clearance Letter for [US_STATE]" at bounding box center [803, 623] width 568 height 18
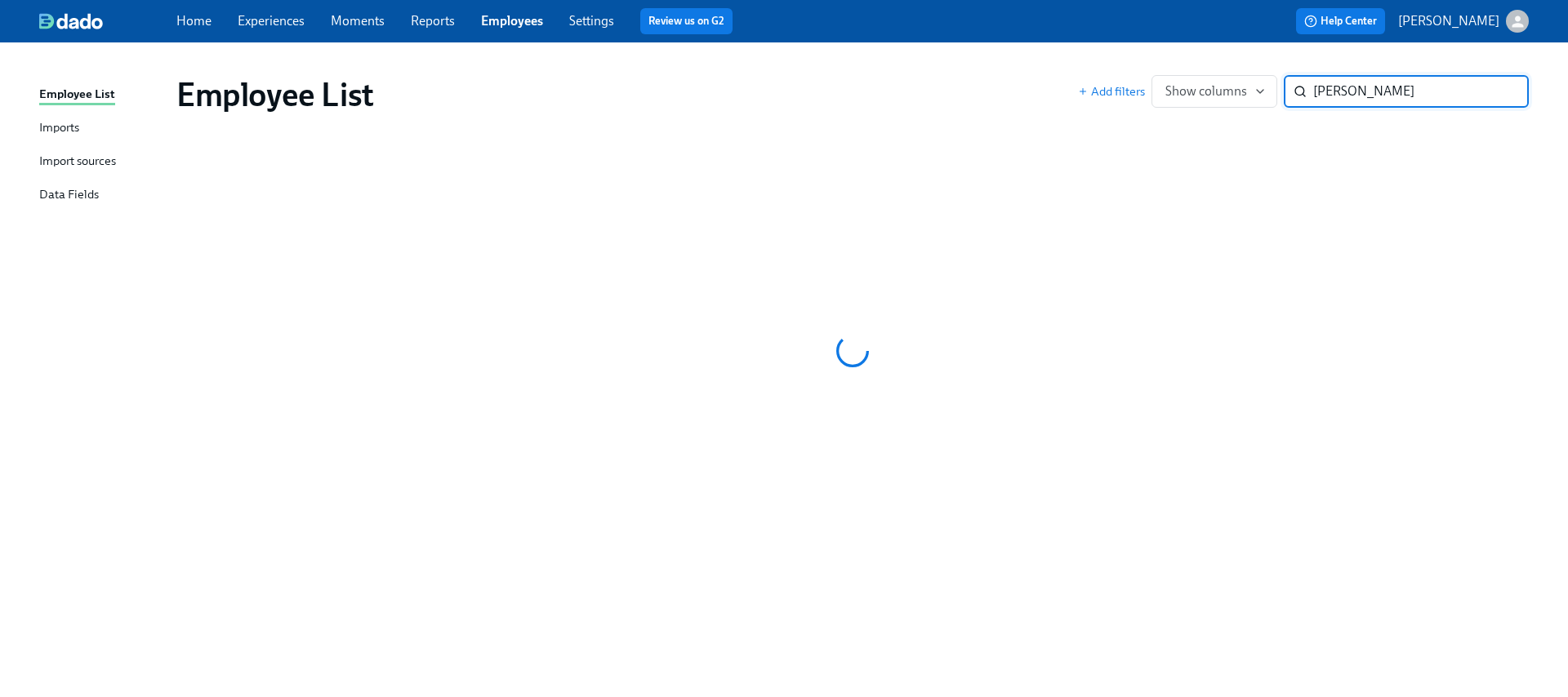
type input "[PERSON_NAME]"
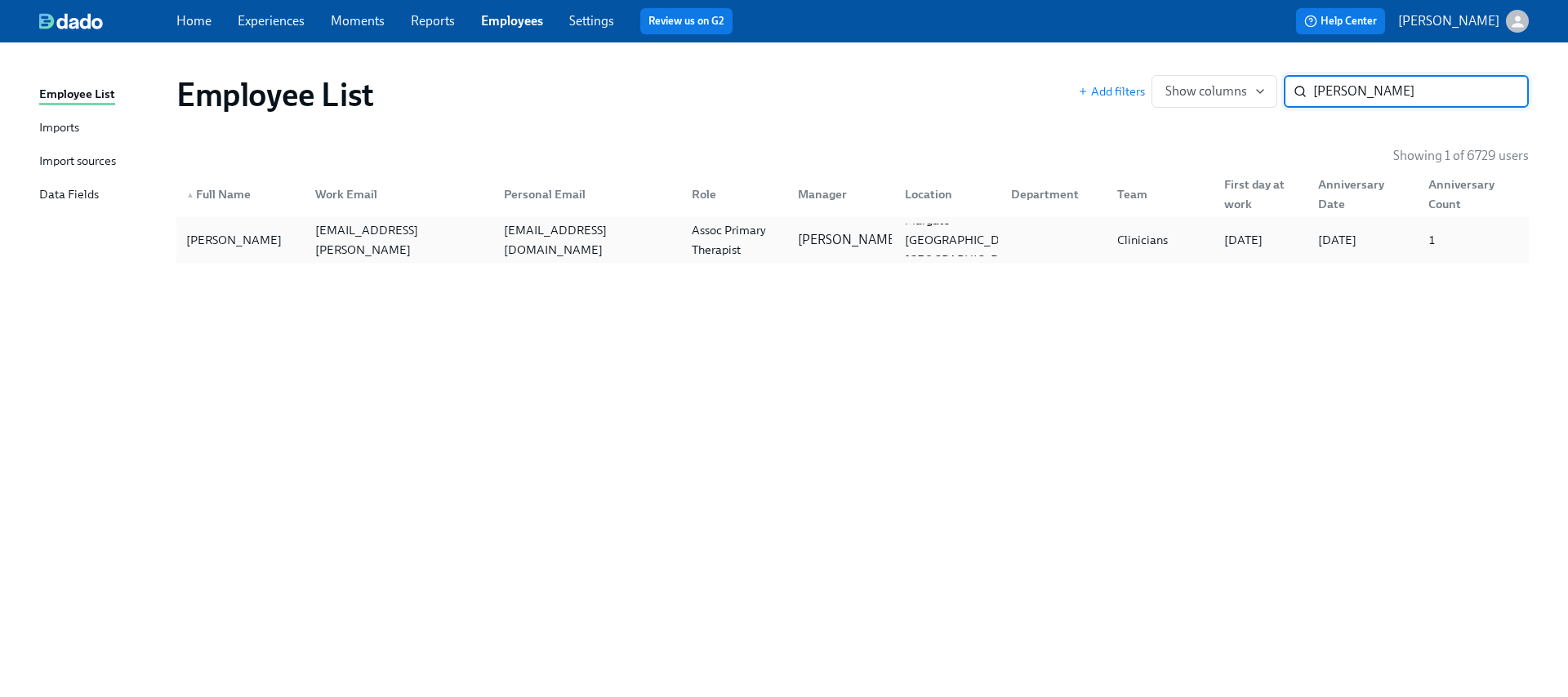
click at [494, 231] on div "[EMAIL_ADDRESS][DOMAIN_NAME]" at bounding box center [584, 240] width 188 height 32
type input "[PERSON_NAME]"
click at [587, 253] on div "[EMAIL_ADDRESS][PERSON_NAME][DOMAIN_NAME]" at bounding box center [584, 240] width 188 height 32
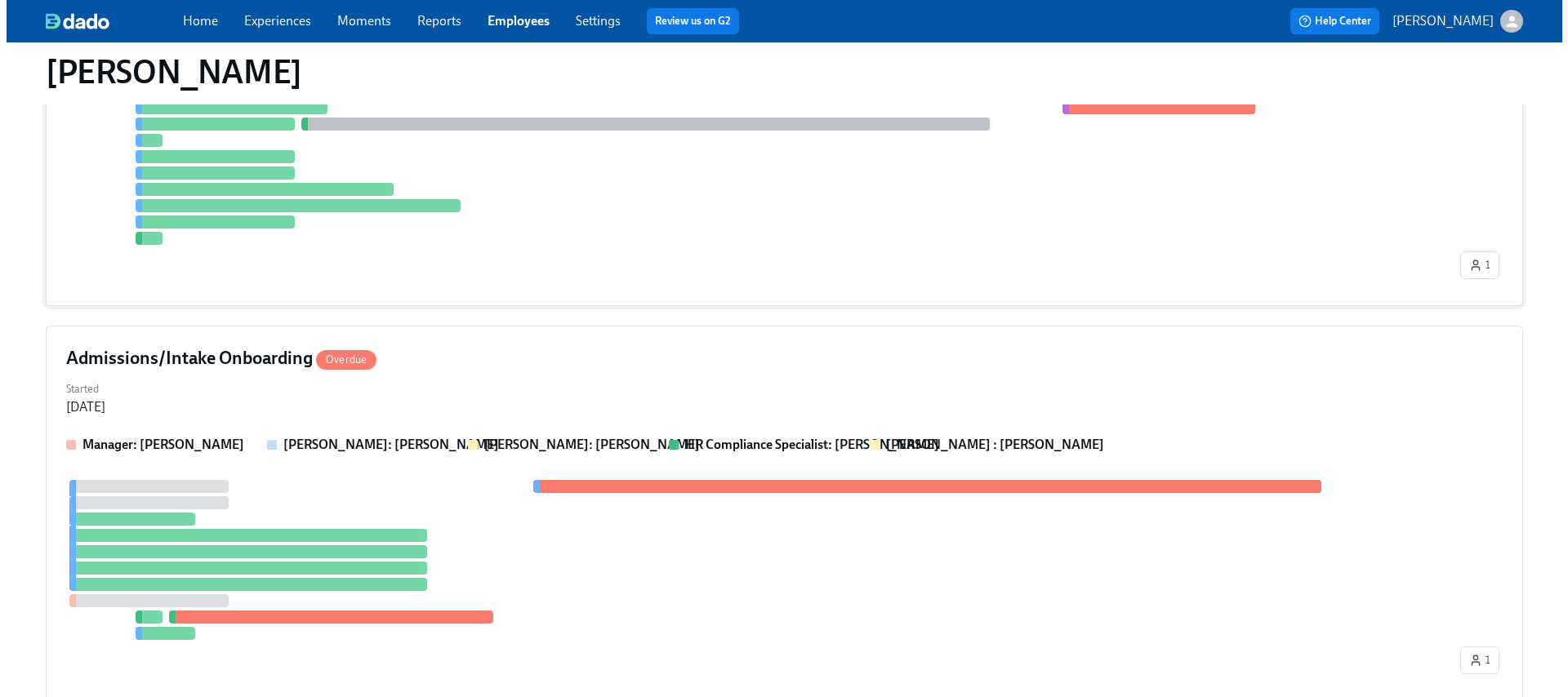
scroll to position [548, 0]
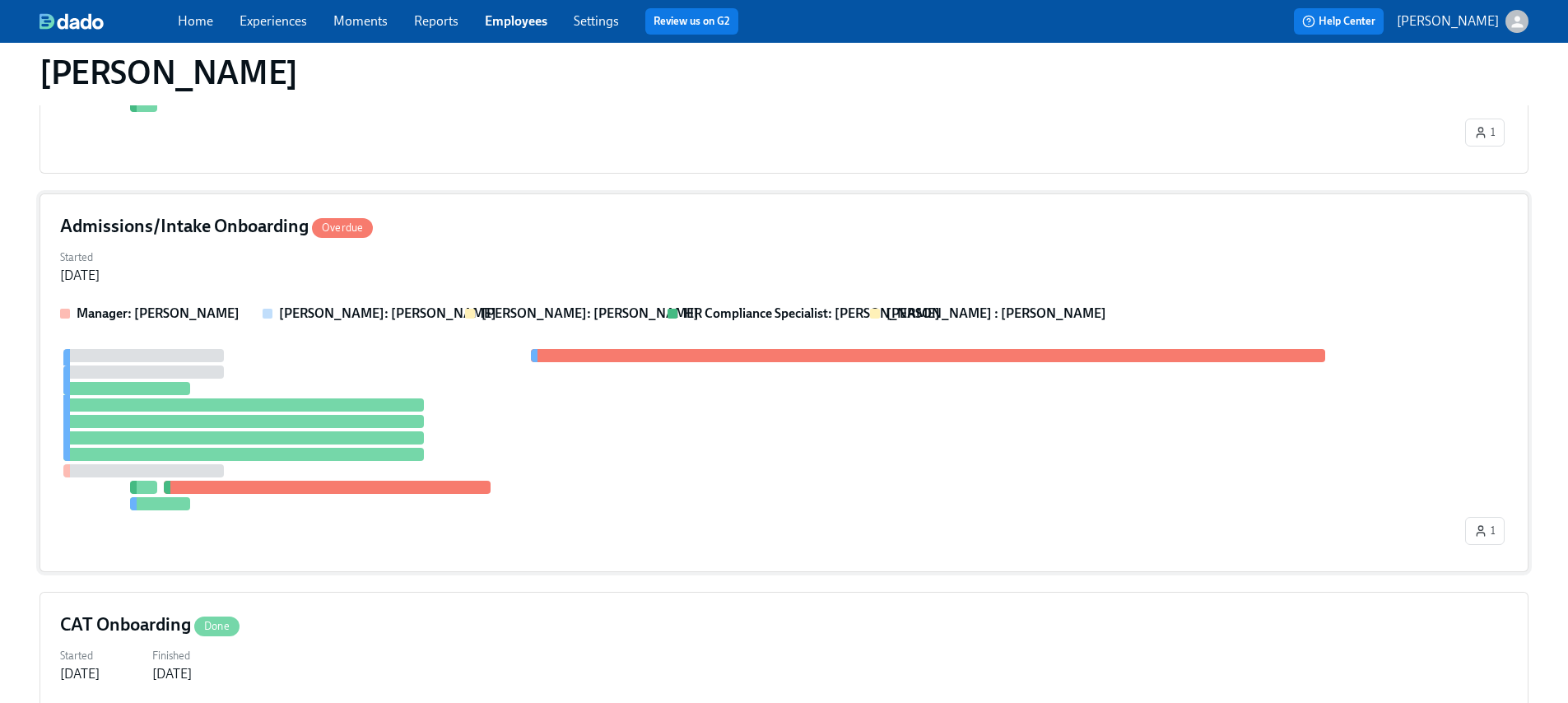
click at [494, 403] on div at bounding box center [761, 429] width 1402 height 161
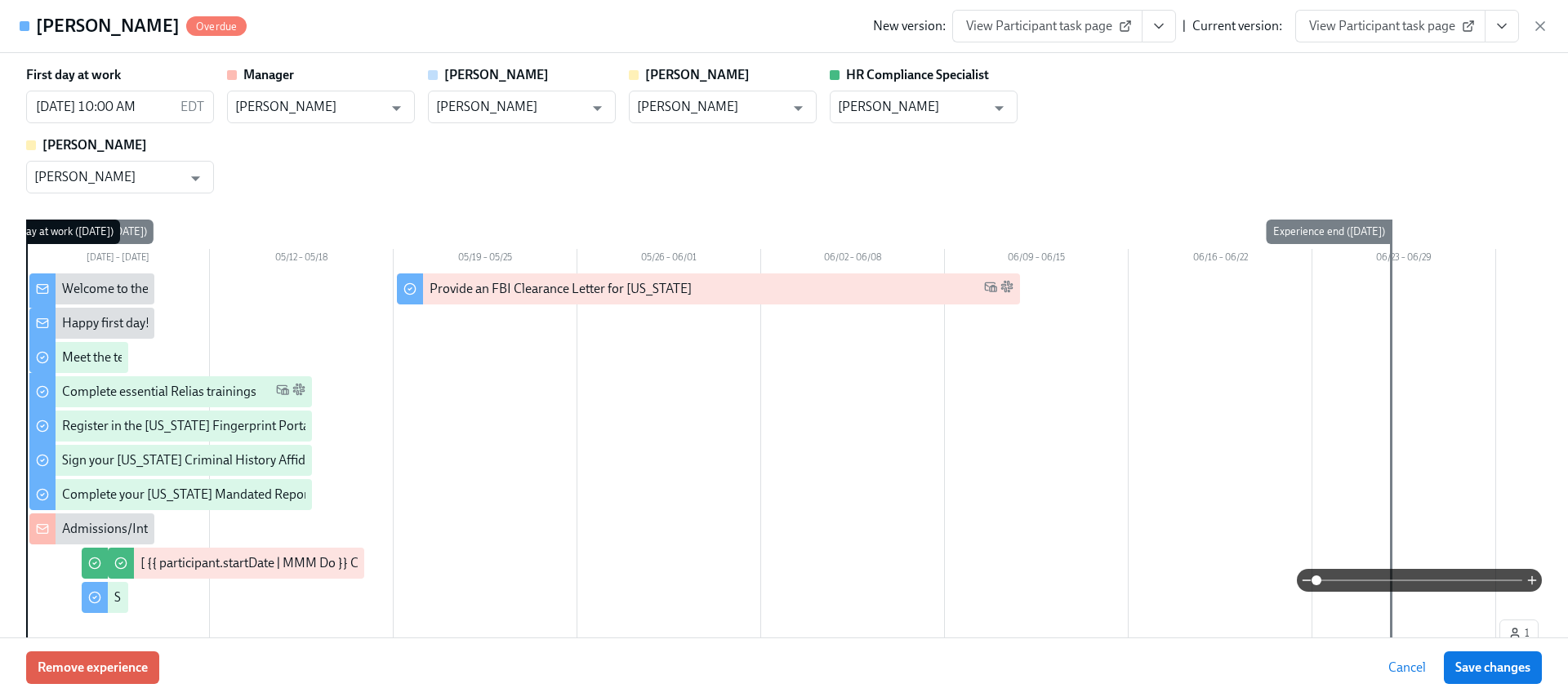
click at [1430, 30] on span "View Participant task page" at bounding box center [1390, 26] width 163 height 16
